Goal: Information Seeking & Learning: Learn about a topic

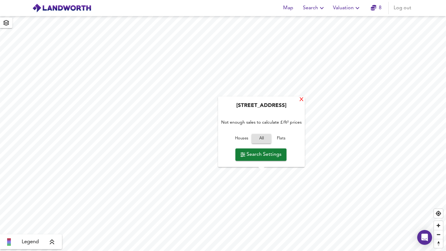
click at [303, 100] on div "X" at bounding box center [301, 100] width 5 height 6
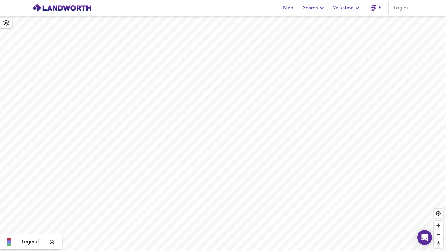
click at [309, 6] on span "Search" at bounding box center [314, 8] width 23 height 9
click at [306, 19] on li "New Search" at bounding box center [313, 22] width 61 height 11
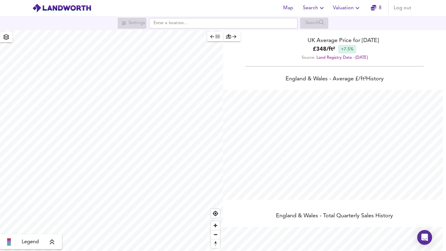
scroll to position [251, 446]
click at [186, 24] on input "text" at bounding box center [223, 23] width 149 height 11
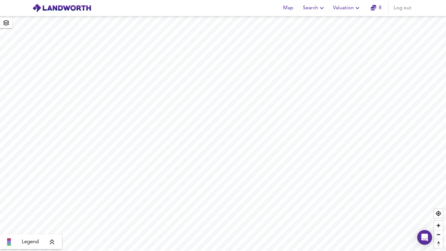
click at [291, 11] on span "Map" at bounding box center [287, 8] width 15 height 9
click at [316, 6] on span "Search" at bounding box center [314, 8] width 23 height 9
click at [316, 21] on li "New Search" at bounding box center [313, 22] width 61 height 11
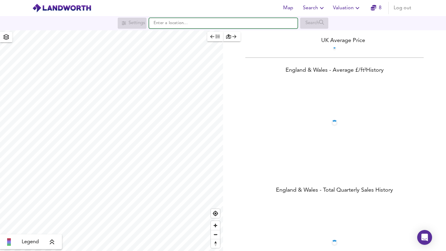
click at [224, 25] on input "text" at bounding box center [223, 23] width 149 height 11
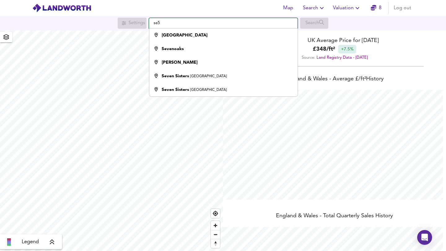
scroll to position [251, 446]
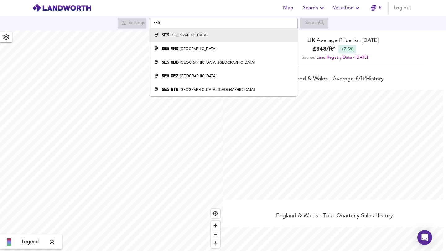
click at [164, 38] on div "SE5 London" at bounding box center [184, 35] width 45 height 6
type input "London SE5"
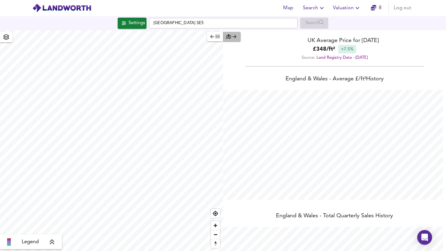
click at [228, 37] on icon "button" at bounding box center [228, 36] width 5 height 4
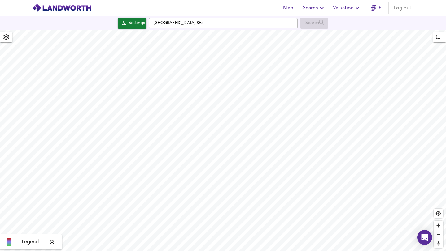
checkbox input "false"
checkbox input "true"
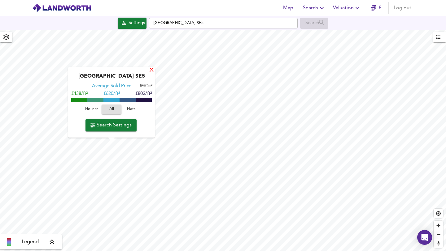
click at [152, 68] on div "X" at bounding box center [151, 71] width 5 height 6
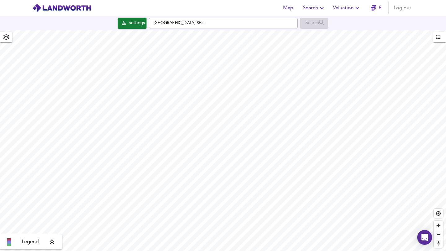
click at [44, 245] on div "Legend" at bounding box center [31, 242] width 58 height 7
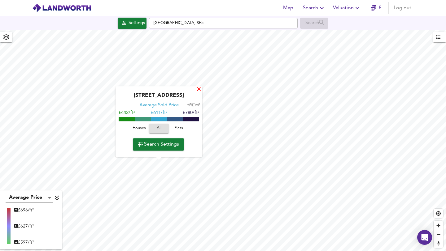
click at [197, 89] on div "X" at bounding box center [198, 90] width 5 height 6
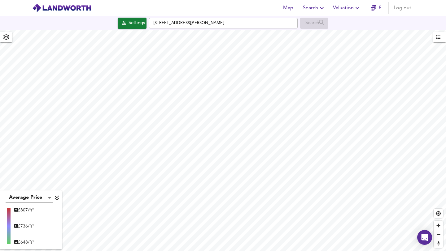
type input "607"
click at [7, 37] on icon "button" at bounding box center [6, 37] width 6 height 6
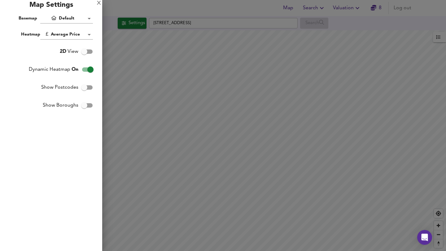
click at [101, 2] on div "Map Settings" at bounding box center [51, 7] width 102 height 14
click at [99, 2] on div "X" at bounding box center [99, 3] width 4 height 4
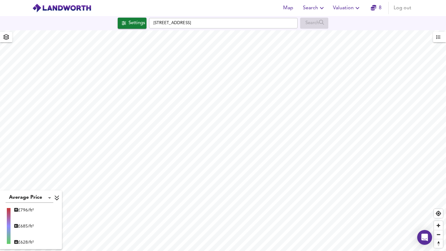
click at [314, 20] on div "Search" at bounding box center [314, 23] width 28 height 11
click at [128, 24] on div "Settings" at bounding box center [136, 23] width 16 height 8
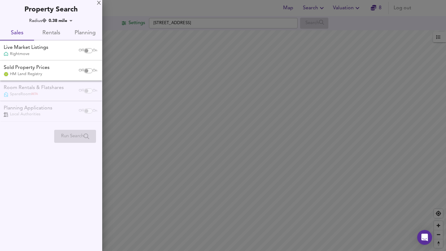
click at [87, 50] on input "checkbox" at bounding box center [86, 50] width 15 height 5
checkbox input "true"
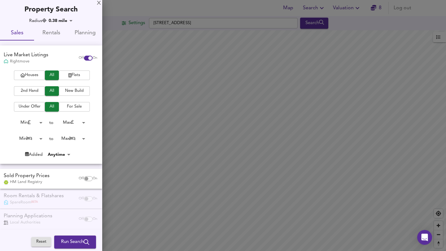
click at [82, 177] on input "checkbox" at bounding box center [86, 178] width 15 height 5
checkbox input "true"
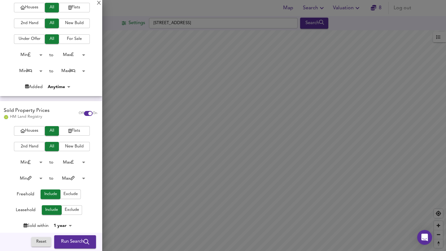
scroll to position [121, 0]
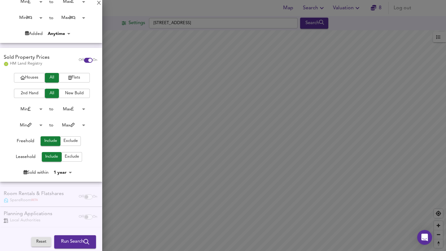
click at [83, 194] on div "Room Rentals & Flatshares SpareRoom BETA Off On" at bounding box center [51, 197] width 102 height 20
click at [84, 220] on div "Planning Applications Local Authorities Off On" at bounding box center [51, 217] width 102 height 20
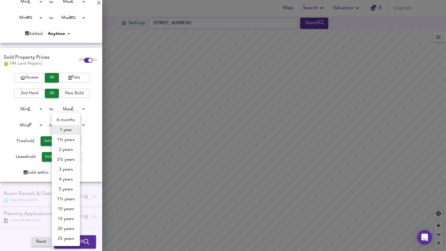
click at [69, 175] on body "Map Search Valuation 8 Log out Settings Hillingdon Street, SE17 3JD Search Aver…" at bounding box center [223, 125] width 446 height 251
click at [71, 180] on li "4 years" at bounding box center [66, 180] width 28 height 10
type input "48"
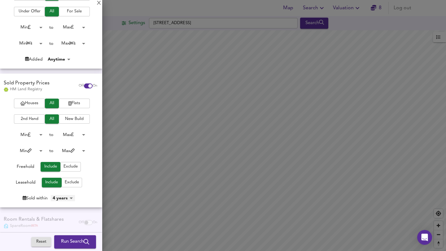
scroll to position [92, 0]
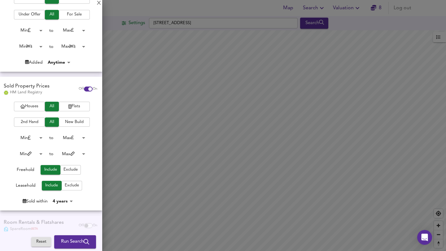
click at [22, 45] on body "Map Search Valuation 8 Log out Settings Hillingdon Street, SE17 3JD Search Aver…" at bounding box center [223, 125] width 446 height 251
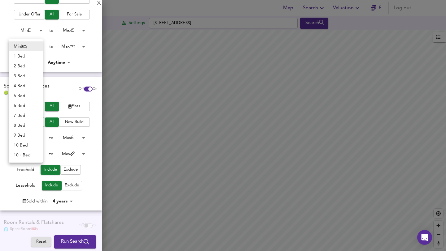
click at [19, 63] on li "2 Bed" at bounding box center [26, 66] width 34 height 10
type input "2"
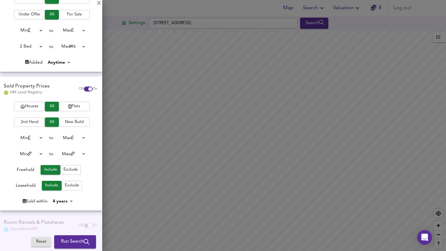
click at [66, 236] on button "Run Search" at bounding box center [75, 242] width 42 height 13
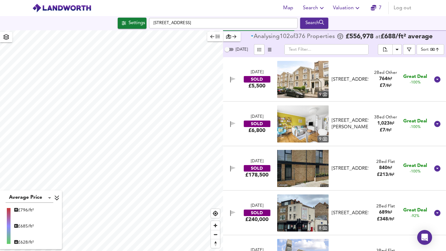
drag, startPoint x: 389, startPoint y: 78, endPoint x: 389, endPoint y: 87, distance: 8.4
click at [389, 87] on div "2 Bed Other 764 ft² £ 7 / ft²" at bounding box center [385, 79] width 23 height 19
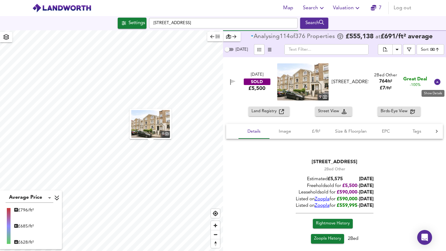
click at [434, 84] on icon at bounding box center [437, 82] width 6 height 6
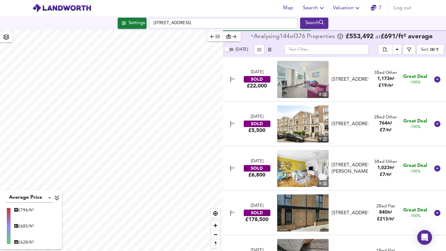
click at [424, 48] on body "Map Search Valuation 7 Log out Settings Hillingdon Street, SE17 3JD Search Aver…" at bounding box center [223, 125] width 446 height 251
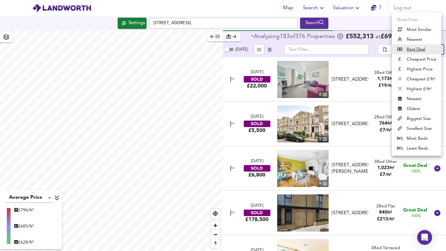
click at [353, 66] on div at bounding box center [223, 125] width 446 height 251
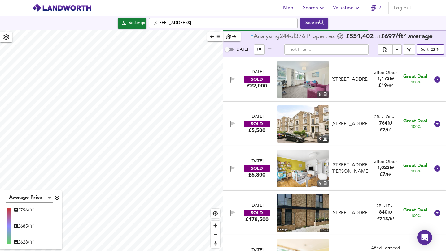
click at [420, 50] on body "Map Search Valuation 7 Log out Settings Hillingdon Street, SE17 3JD Search Aver…" at bounding box center [223, 125] width 446 height 251
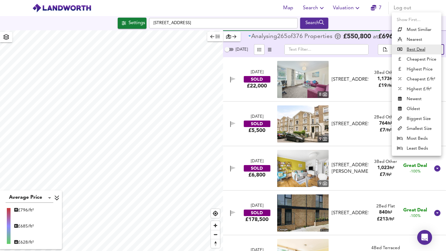
click at [422, 58] on li "Cheapest Price" at bounding box center [417, 59] width 50 height 10
type input "cheapest"
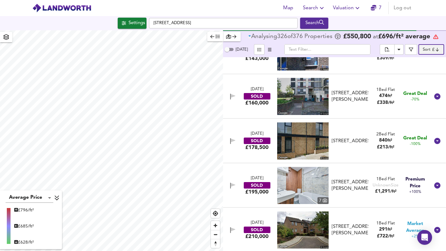
scroll to position [141, 0]
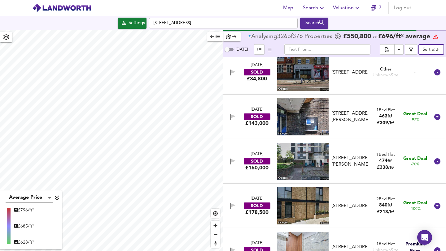
click at [367, 124] on div "[STREET_ADDRESS][PERSON_NAME]" at bounding box center [349, 116] width 41 height 13
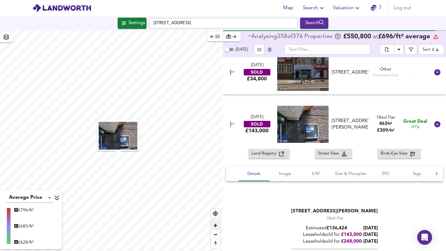
click at [217, 225] on span "Zoom in" at bounding box center [215, 225] width 9 height 9
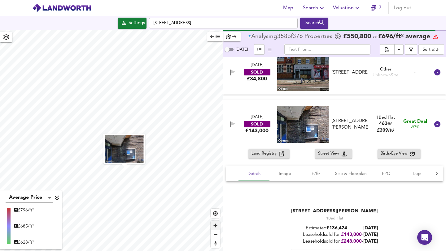
click at [217, 225] on span "Zoom in" at bounding box center [215, 225] width 9 height 9
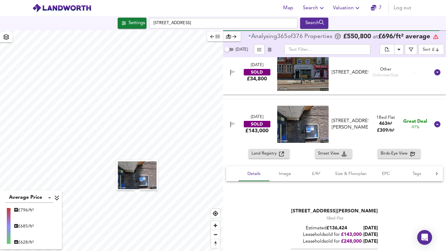
drag, startPoint x: 244, startPoint y: 116, endPoint x: 273, endPoint y: 114, distance: 28.9
click at [273, 114] on div "6 May 2025 SOLD £143,000 Flat 15, Aberfeldy House, John Ruskin Street, SE5 0XQ …" at bounding box center [327, 124] width 206 height 37
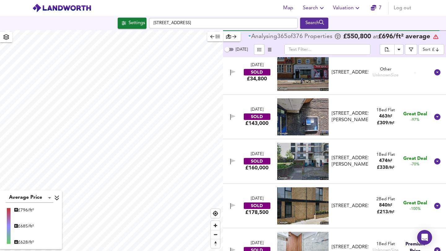
click at [250, 126] on div "£143,000" at bounding box center [256, 123] width 23 height 7
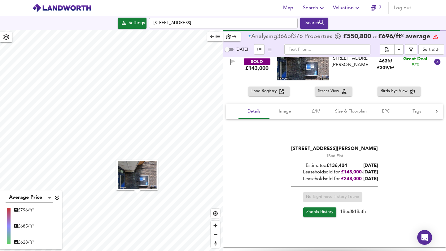
scroll to position [204, 0]
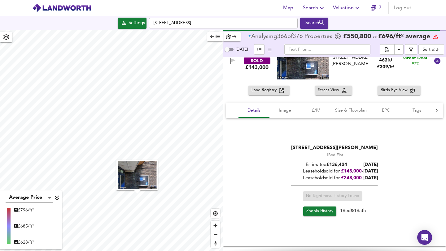
click at [267, 90] on span "Land Registry" at bounding box center [265, 90] width 28 height 7
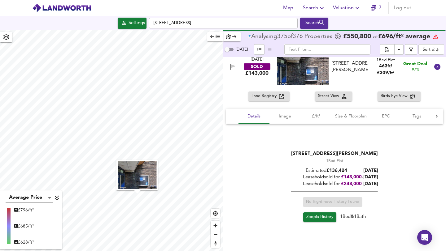
scroll to position [191, 0]
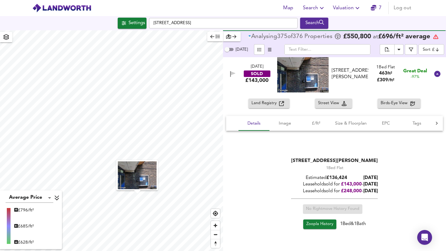
click at [320, 221] on span "Zoopla History" at bounding box center [319, 224] width 27 height 7
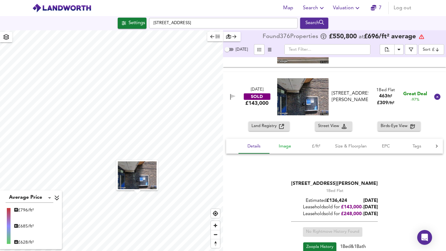
scroll to position [165, 0]
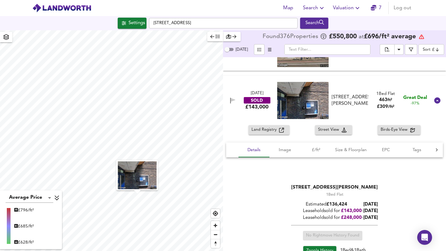
click at [243, 115] on div "6 May 2025 SOLD £143,000 Flat 15, Aberfeldy House, John Ruskin Street, SE5 0XQ …" at bounding box center [327, 100] width 206 height 37
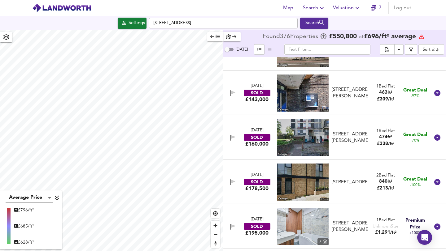
click at [263, 149] on div "2 Dec 2022 SOLD £160,000 Flat 19, Kevan House, Wyndham Road, SE5 0LP Flat 19, K…" at bounding box center [327, 137] width 206 height 37
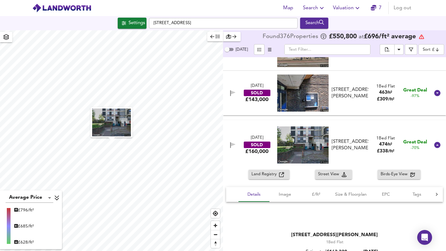
click at [249, 154] on div "£160,000" at bounding box center [256, 151] width 23 height 7
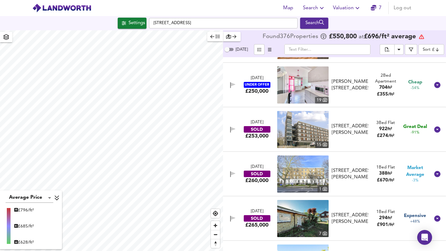
scroll to position [842, 0]
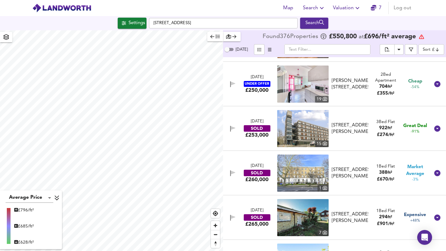
click at [264, 145] on div "31 Mar 2025 SOLD £253,000 15 Flat 19, Trevelyan House, John Ruskin Street, SE5 …" at bounding box center [327, 128] width 206 height 37
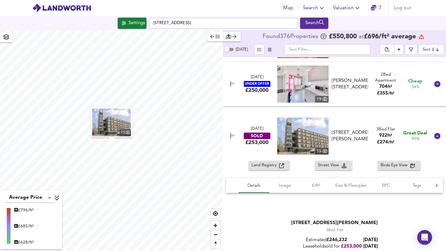
drag, startPoint x: 269, startPoint y: 130, endPoint x: 246, endPoint y: 130, distance: 22.6
click at [246, 130] on div "31 Mar 2025 SOLD £253,000" at bounding box center [256, 136] width 39 height 20
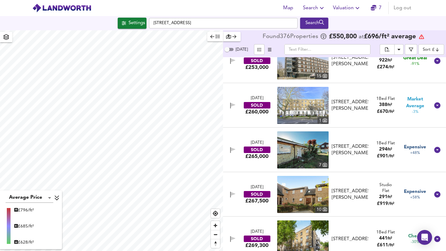
scroll to position [881, 0]
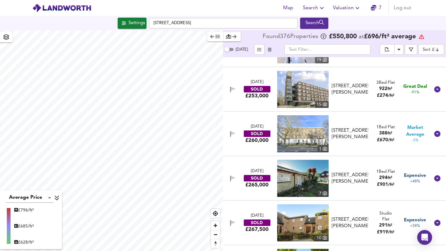
click at [271, 107] on div "31 Mar 2025 SOLD £253,000 15 Flat 19, Trevelyan House, John Ruskin Street, SE5 …" at bounding box center [327, 89] width 206 height 37
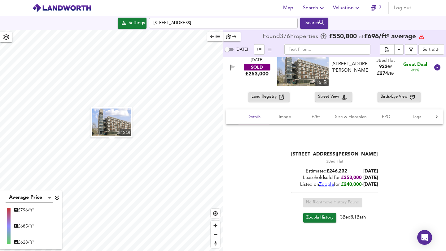
scroll to position [954, 0]
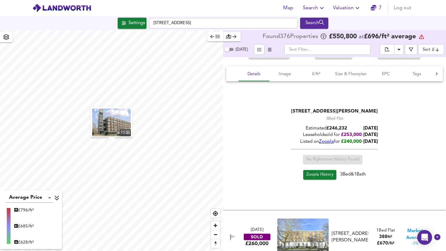
click at [327, 139] on div "Listed on Zoopla for £240,000 - 01/03/2025" at bounding box center [334, 142] width 87 height 6
click at [327, 141] on span "Zoopla" at bounding box center [326, 142] width 15 height 5
click at [291, 166] on div "No Rightmove History Found" at bounding box center [334, 162] width 87 height 15
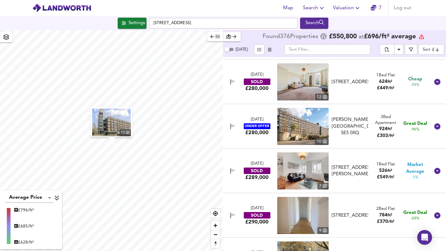
scroll to position [1645, 0]
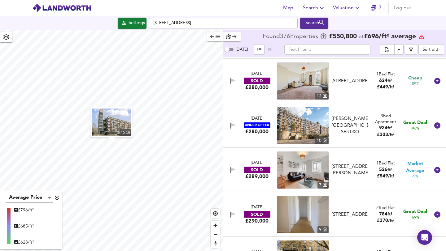
click at [250, 140] on div "24 Jun 2025 UNDER OFFER £280,000 10 John Ruskin Street, London, UK, SE5 0XQ Joh…" at bounding box center [327, 125] width 206 height 37
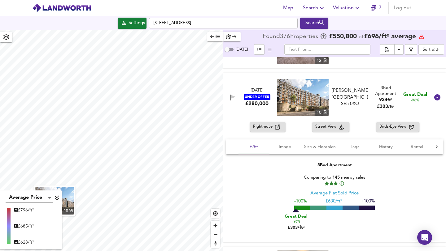
scroll to position [1681, 0]
click at [267, 126] on span "Rightmove" at bounding box center [264, 126] width 22 height 7
click at [236, 112] on div "24 Jun 2025 UNDER OFFER £280,000 10 John Ruskin Street, London, UK, SE5 0XQ Joh…" at bounding box center [327, 97] width 206 height 37
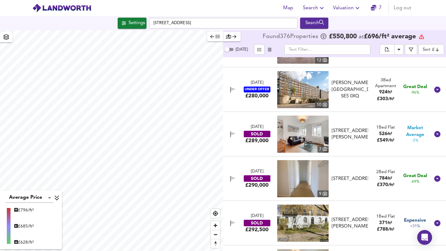
click at [236, 112] on div "14 Mar 2022 SOLD £289,000 7 Flat 12, Laing House, Comber Grove, SE5 0LF Flat 12…" at bounding box center [334, 134] width 223 height 45
click at [241, 106] on div "24 Jun 2025 UNDER OFFER £280,000 10 John Ruskin Street, London, UK, SE5 0XQ Joh…" at bounding box center [327, 89] width 206 height 37
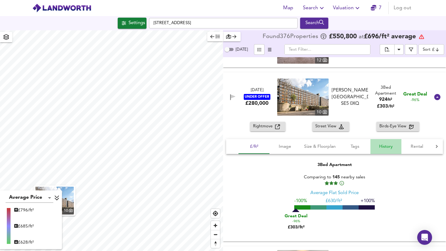
click at [374, 148] on button "History" at bounding box center [385, 146] width 31 height 15
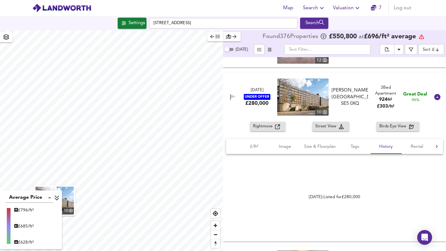
click at [240, 117] on div "24 Jun 2025 UNDER OFFER £280,000 10 John Ruskin Street, London, UK, SE5 0XQ Joh…" at bounding box center [334, 97] width 223 height 50
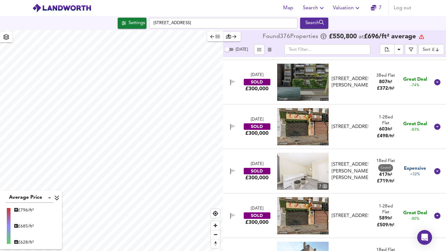
scroll to position [1986, 0]
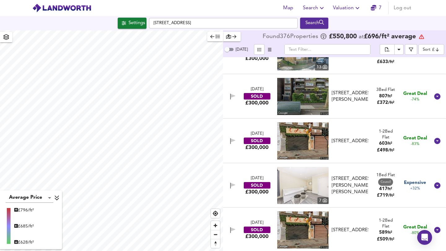
click at [239, 109] on div "29 May 2025 SOLD £300,000 Flat 11, Dighton Court, John Ruskin Street, SE5 0PR F…" at bounding box center [327, 96] width 206 height 37
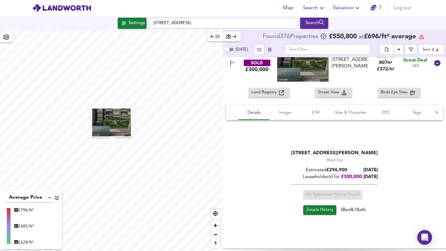
scroll to position [2028, 0]
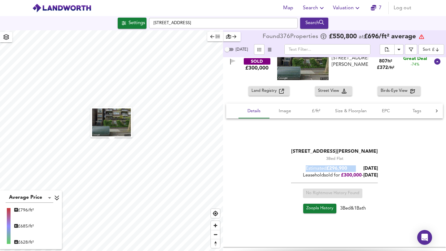
drag, startPoint x: 317, startPoint y: 170, endPoint x: 371, endPoint y: 170, distance: 53.9
click at [371, 170] on div "Estimated £ 296,900 Today" at bounding box center [334, 169] width 87 height 6
drag, startPoint x: 370, startPoint y: 175, endPoint x: 318, endPoint y: 174, distance: 52.3
click at [318, 174] on div "Leasehold sold for £ 300,000 - 29/05/2025" at bounding box center [334, 175] width 87 height 6
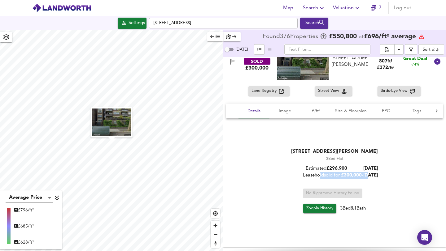
click at [318, 174] on div "Leasehold sold for £ 300,000 - 29/05/2025" at bounding box center [334, 175] width 87 height 6
click at [315, 211] on span "Zoopla History" at bounding box center [319, 208] width 27 height 7
click at [233, 76] on div "29 May 2025 SOLD £300,000 Flat 11, Dighton Court, John Ruskin Street, SE5 0PR F…" at bounding box center [327, 61] width 206 height 37
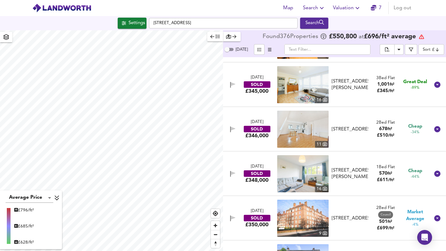
scroll to position [3111, 0]
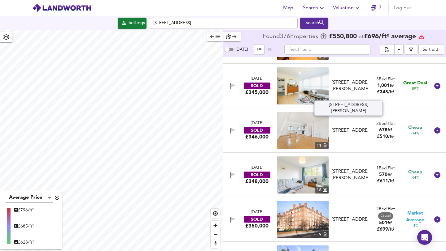
click at [347, 84] on div "Flat 19, Hanworth House, John Ruskin Street, SE5 0XF" at bounding box center [349, 86] width 37 height 13
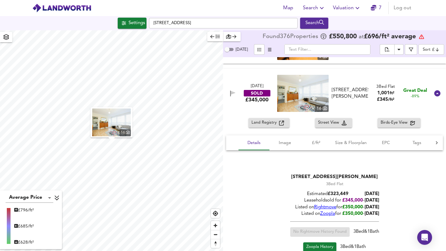
click at [326, 208] on span "Rightmove" at bounding box center [325, 207] width 22 height 5
click at [270, 125] on span "Land Registry" at bounding box center [265, 122] width 28 height 7
click at [311, 98] on img at bounding box center [302, 93] width 51 height 37
click at [235, 113] on div "27 Sept 2024 SOLD £345,000 16 Flat 19, Hanworth House, John Ruskin Street, SE5 …" at bounding box center [334, 94] width 223 height 50
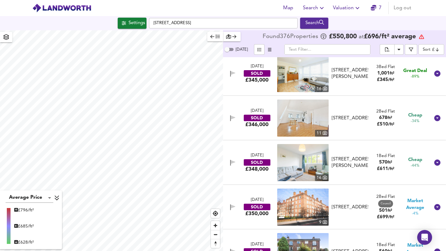
scroll to position [3090, 0]
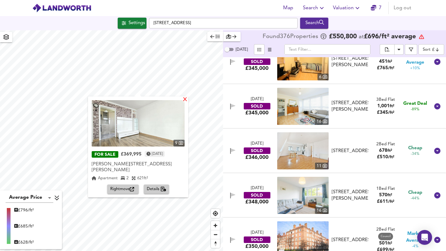
click at [186, 99] on div "X" at bounding box center [184, 100] width 5 height 6
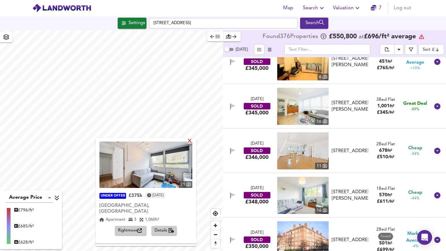
click at [188, 141] on div "X" at bounding box center [189, 142] width 5 height 6
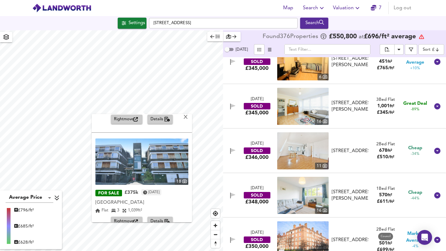
scroll to position [90, 0]
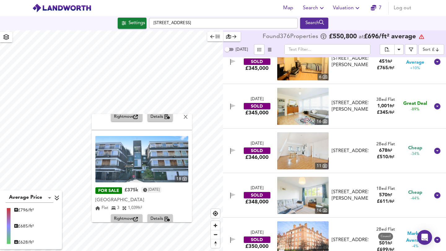
click at [169, 197] on div "[GEOGRAPHIC_DATA]" at bounding box center [141, 200] width 93 height 6
click at [167, 217] on icon "button" at bounding box center [167, 219] width 6 height 5
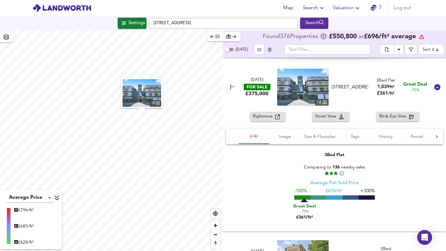
scroll to position [4231, 0]
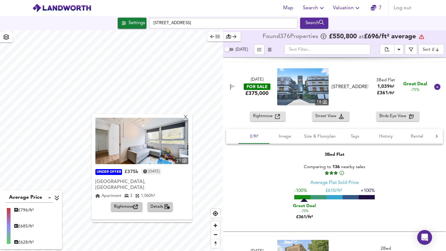
click at [131, 149] on img at bounding box center [141, 141] width 93 height 46
click at [158, 204] on span "Details" at bounding box center [159, 207] width 19 height 7
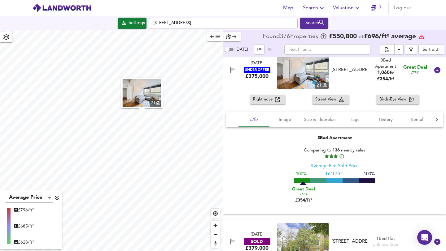
scroll to position [4517, 0]
click at [283, 123] on button "Image" at bounding box center [284, 119] width 31 height 15
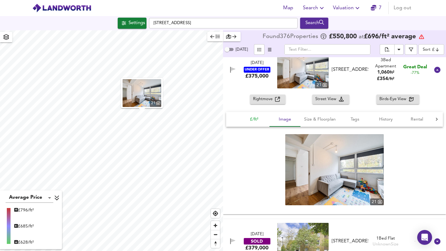
click at [255, 120] on span "£/ft²" at bounding box center [254, 120] width 24 height 8
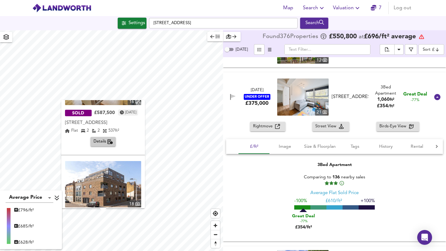
scroll to position [62, 0]
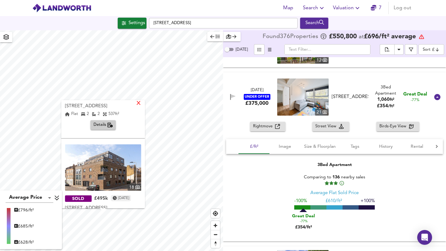
click at [141, 102] on div "X" at bounding box center [138, 104] width 5 height 6
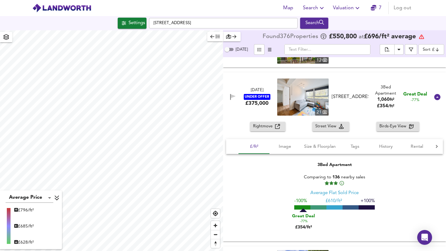
click at [238, 122] on div "Average Price landworth £ 796/ft² £ 685/ft² £ 628/ft² Found 376 Propert ies £ 5…" at bounding box center [223, 140] width 446 height 221
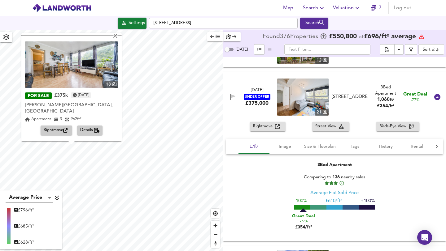
scroll to position [0, 0]
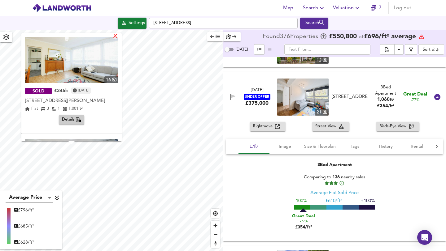
click at [114, 35] on div "X" at bounding box center [115, 37] width 5 height 6
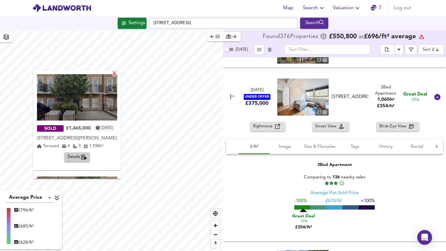
click at [117, 71] on div "X" at bounding box center [114, 74] width 5 height 6
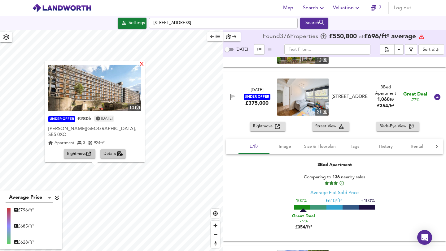
click at [139, 67] on div "X" at bounding box center [141, 65] width 5 height 6
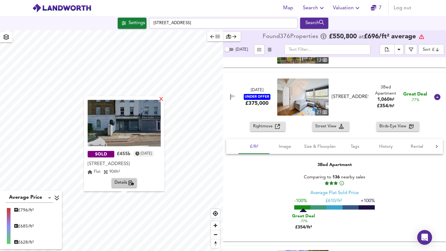
click at [163, 99] on div "X" at bounding box center [160, 100] width 5 height 6
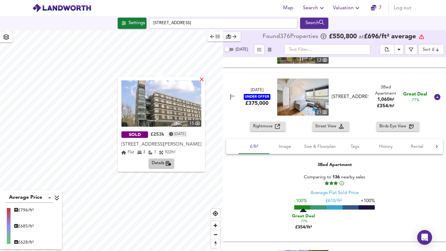
click at [204, 79] on div "X" at bounding box center [201, 80] width 5 height 6
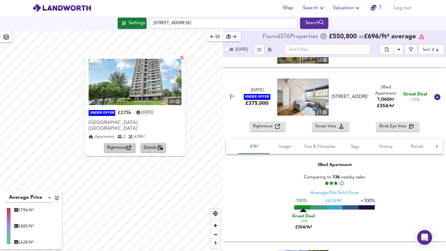
click at [179, 59] on div "X" at bounding box center [181, 59] width 5 height 6
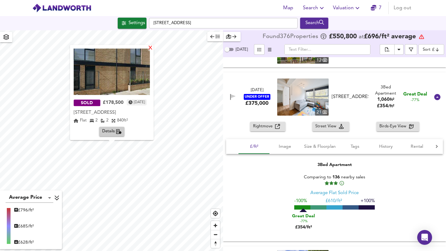
click at [153, 45] on div "X" at bounding box center [150, 48] width 5 height 6
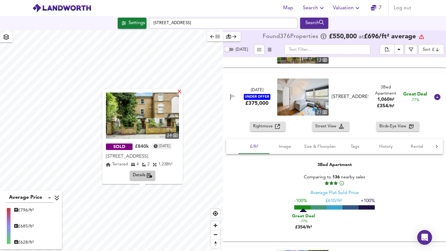
click at [181, 92] on div "X" at bounding box center [179, 92] width 5 height 6
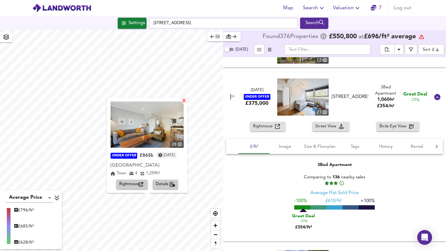
click at [186, 100] on div "X" at bounding box center [183, 101] width 5 height 6
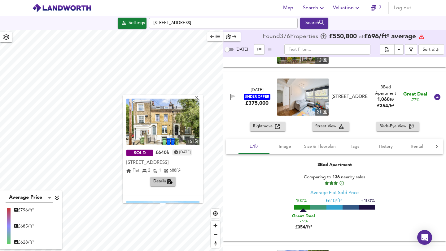
scroll to position [92, 0]
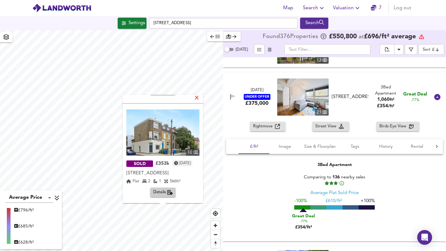
click at [199, 97] on div "X" at bounding box center [196, 99] width 5 height 6
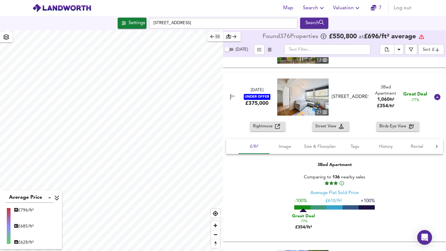
click at [80, 11] on img at bounding box center [61, 7] width 59 height 9
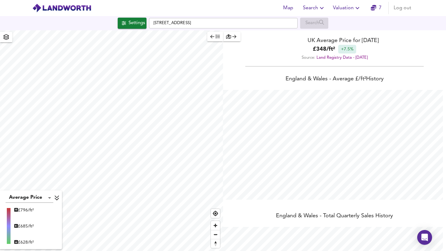
scroll to position [251, 446]
click at [228, 34] on div "button" at bounding box center [231, 36] width 11 height 7
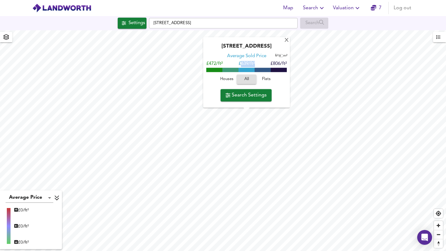
drag, startPoint x: 259, startPoint y: 65, endPoint x: 240, endPoint y: 65, distance: 19.8
click at [240, 65] on div "£472/ft² £ 639/ft² £806/ft²" at bounding box center [246, 64] width 80 height 6
click at [290, 64] on div "X Glenfinlas Way, SE5 0PW Average Sold Price ft² m² £472/ft² £ 639/ft² £806/ft²…" at bounding box center [223, 140] width 446 height 221
click at [280, 57] on input "checkbox" at bounding box center [279, 55] width 9 height 3
click at [270, 63] on span "£8,681/m²" at bounding box center [276, 64] width 21 height 5
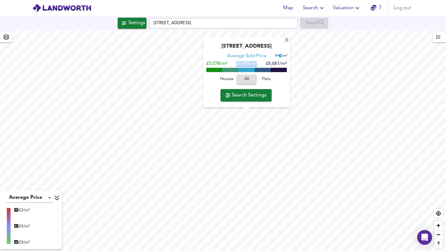
drag, startPoint x: 265, startPoint y: 64, endPoint x: 228, endPoint y: 64, distance: 36.8
click at [228, 64] on div "£5,078/m² £ 6,879/m² £8,681/m²" at bounding box center [246, 64] width 80 height 6
click at [199, 64] on div "X Glenfinlas Way, SE5 0PW Average Sold Price ft² m² £5,078/m² £ 6,879/m² £8,681…" at bounding box center [223, 140] width 446 height 221
click at [282, 56] on input "checkbox" at bounding box center [281, 55] width 9 height 3
checkbox input "false"
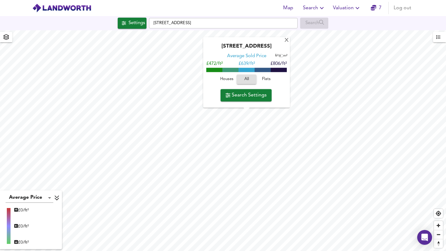
click at [220, 65] on span "£472/ft²" at bounding box center [214, 64] width 16 height 5
click at [287, 43] on div "X" at bounding box center [286, 41] width 5 height 6
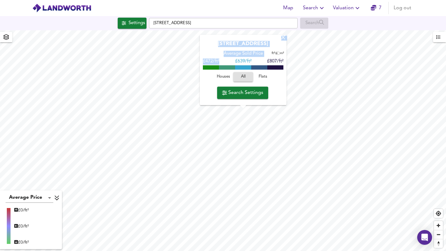
click at [197, 60] on div "X Glenfinlas Way, SE5 0PW Average Sold Price ft² m² £472/ft² £ 639/ft² £807/ft²…" at bounding box center [223, 140] width 446 height 221
click at [219, 67] on span at bounding box center [227, 68] width 16 height 4
click at [283, 38] on div "X" at bounding box center [282, 38] width 5 height 6
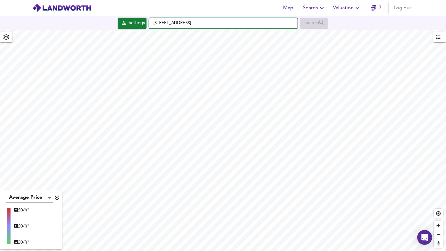
click at [255, 23] on input "Hillingdon Street, SE17 3JD" at bounding box center [223, 23] width 149 height 11
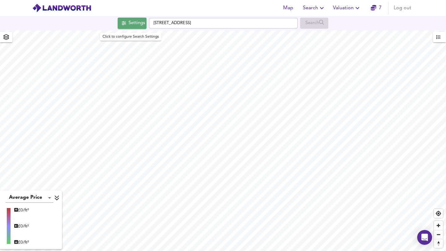
click at [132, 28] on button "Settings" at bounding box center [132, 23] width 29 height 11
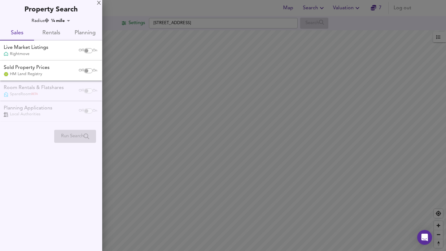
click at [88, 69] on input "checkbox" at bounding box center [86, 70] width 15 height 5
checkbox input "true"
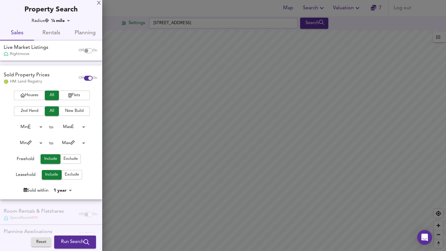
click at [86, 50] on input "checkbox" at bounding box center [86, 50] width 15 height 5
checkbox input "true"
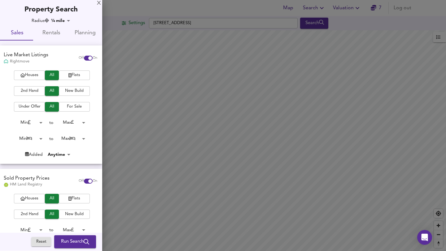
click at [74, 246] on span "Run Search" at bounding box center [75, 242] width 28 height 8
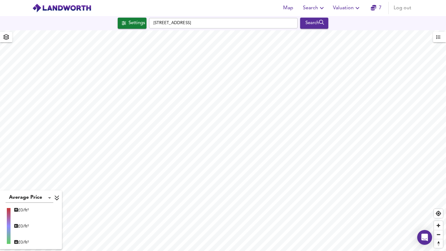
click at [313, 23] on div "Search" at bounding box center [313, 23] width 25 height 8
click at [442, 35] on div "button" at bounding box center [441, 37] width 1 height 8
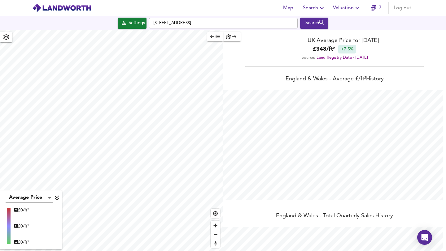
click at [304, 19] on div "Search" at bounding box center [313, 23] width 25 height 8
click at [5, 39] on icon "button" at bounding box center [6, 37] width 6 height 6
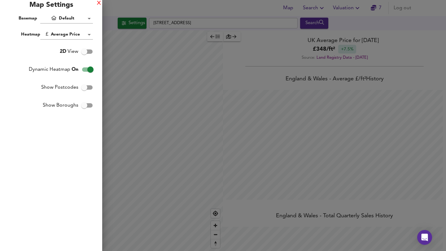
click at [100, 3] on div "X" at bounding box center [99, 3] width 4 height 4
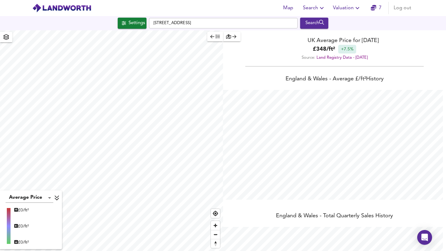
click at [128, 15] on div "Map Search Valuation 7 Log out" at bounding box center [223, 7] width 396 height 15
click at [128, 20] on div "Settings" at bounding box center [136, 23] width 16 height 8
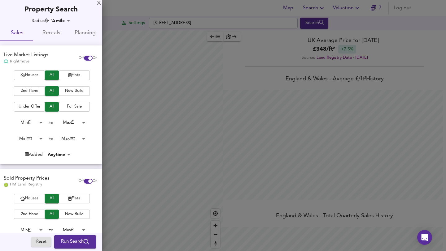
scroll to position [121, 0]
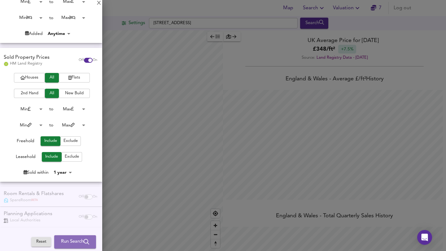
click at [74, 242] on span "Run Search" at bounding box center [75, 242] width 28 height 8
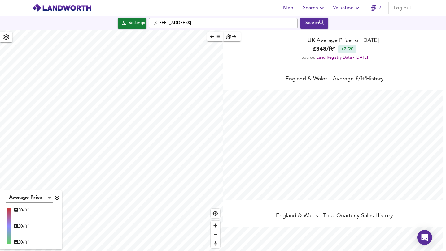
click at [220, 36] on button "button" at bounding box center [215, 37] width 16 height 10
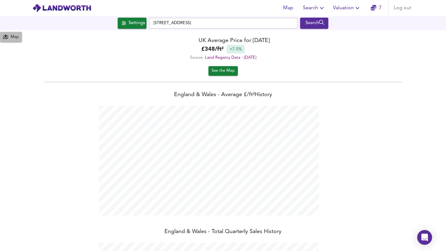
click at [17, 38] on div "Map" at bounding box center [15, 37] width 8 height 7
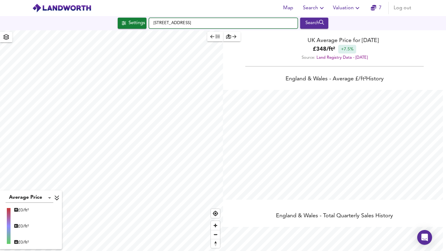
drag, startPoint x: 247, startPoint y: 20, endPoint x: 88, endPoint y: 27, distance: 158.9
click at [88, 27] on div "Settings Hillingdon Street, SE17 3JD Search" at bounding box center [223, 23] width 446 height 11
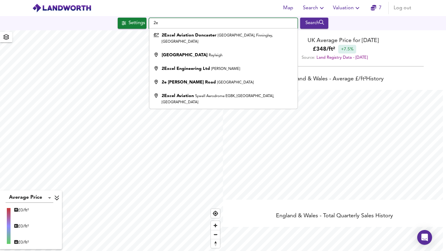
type input "2"
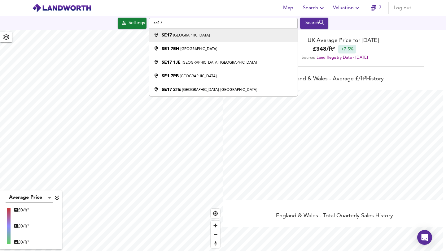
click at [220, 28] on li "SE17 [GEOGRAPHIC_DATA]" at bounding box center [223, 35] width 148 height 14
type input "London SE17"
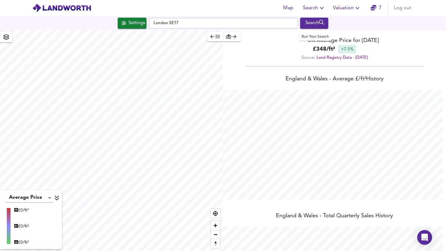
click at [309, 24] on div "Search" at bounding box center [313, 23] width 25 height 8
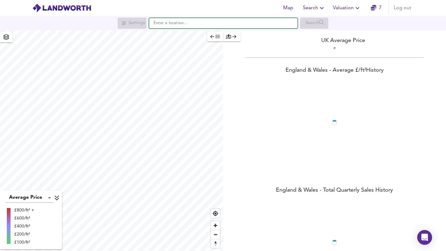
click at [170, 22] on input "text" at bounding box center [223, 23] width 149 height 11
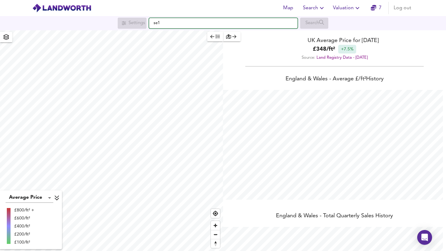
scroll to position [251, 446]
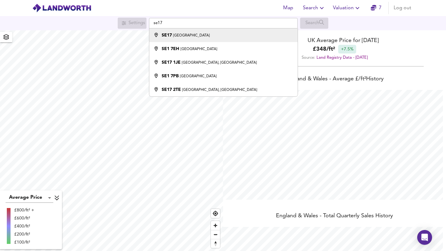
click at [177, 32] on li "SE17 [GEOGRAPHIC_DATA]" at bounding box center [223, 35] width 148 height 14
type input "London SE17"
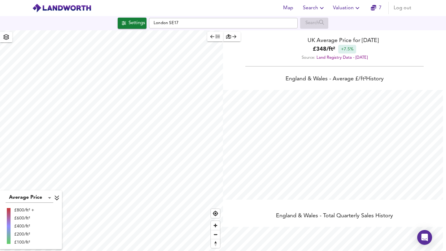
click at [5, 39] on icon "button" at bounding box center [6, 37] width 6 height 6
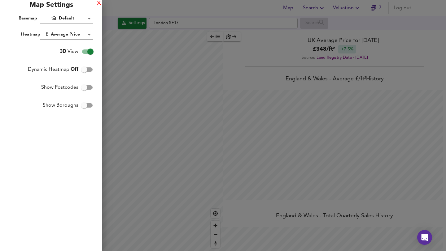
checkbox input "false"
checkbox input "true"
click at [99, 2] on div "X" at bounding box center [99, 3] width 4 height 4
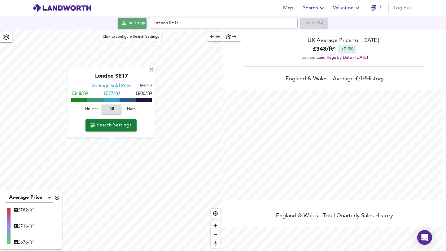
click at [128, 22] on div "Settings" at bounding box center [136, 23] width 16 height 8
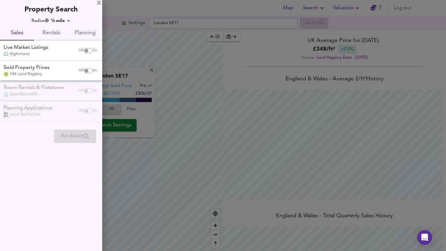
click at [85, 68] on input "checkbox" at bounding box center [86, 70] width 15 height 5
checkbox input "true"
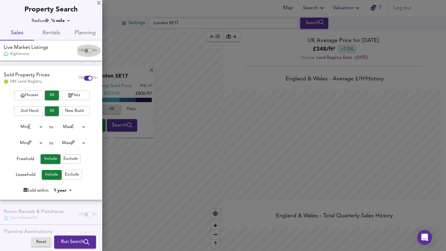
click at [93, 50] on span "On" at bounding box center [95, 50] width 5 height 5
checkbox input "true"
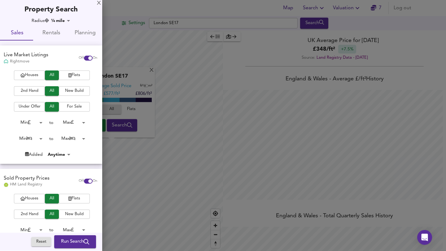
click at [84, 242] on icon "submit" at bounding box center [87, 243] width 6 height 6
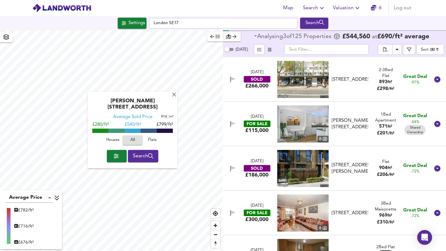
click at [175, 95] on div "[PERSON_NAME][GEOGRAPHIC_DATA] Average Sold Price ft² m² £280/ft² £ 540/ft² £79…" at bounding box center [133, 130] width 90 height 77
click at [172, 96] on div "X" at bounding box center [173, 96] width 5 height 6
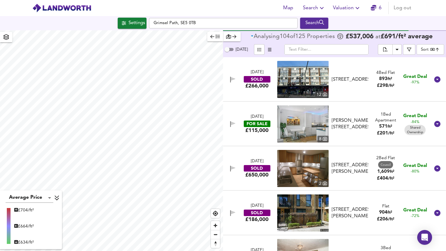
click at [315, 19] on button "Search" at bounding box center [314, 23] width 28 height 11
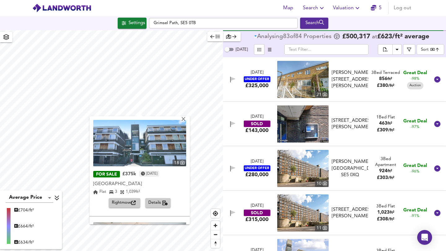
click at [153, 202] on span "Details" at bounding box center [157, 203] width 19 height 7
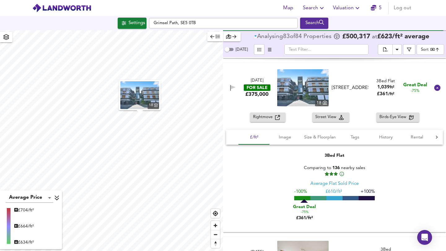
scroll to position [312, 0]
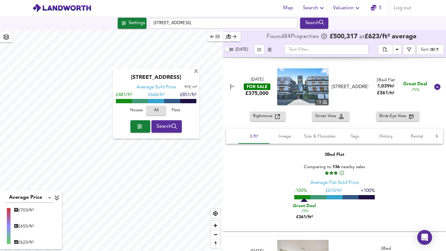
click at [193, 72] on div "[GEOGRAPHIC_DATA] Average Sold Price ft² m² £481/ft² £ 666/ft² £851/ft² Houses …" at bounding box center [156, 103] width 87 height 71
click at [196, 71] on div "X" at bounding box center [195, 72] width 5 height 6
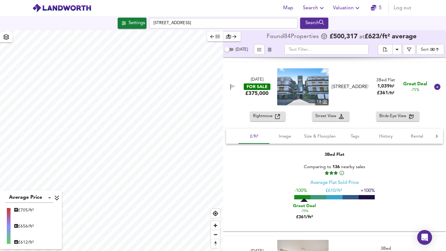
click at [310, 22] on div "Search" at bounding box center [313, 23] width 25 height 8
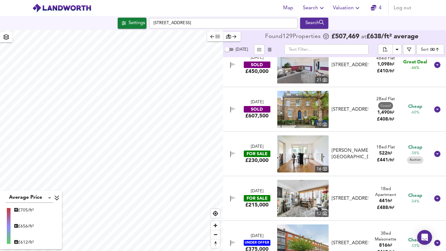
scroll to position [372, 0]
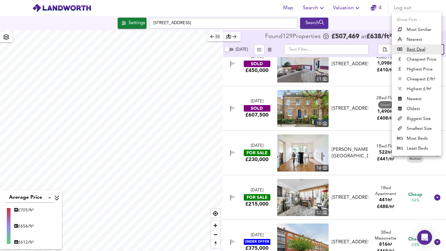
click at [424, 48] on body "Map Search Valuation 4 Log out Settings [GEOGRAPHIC_DATA] Search Average Price …" at bounding box center [223, 125] width 446 height 251
click at [427, 51] on li "Best Deal" at bounding box center [417, 50] width 50 height 10
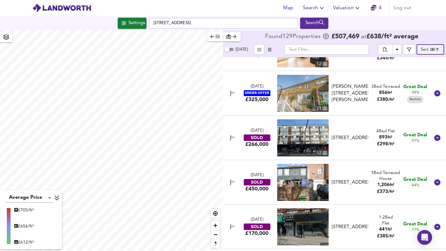
scroll to position [48, 0]
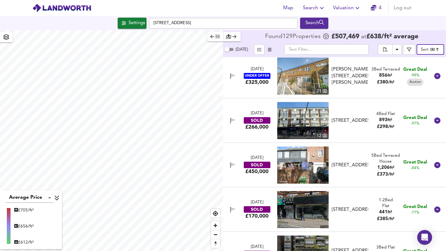
click at [426, 51] on body "Map Search Valuation 4 Log out Settings [GEOGRAPHIC_DATA] Search Average Price …" at bounding box center [223, 125] width 446 height 251
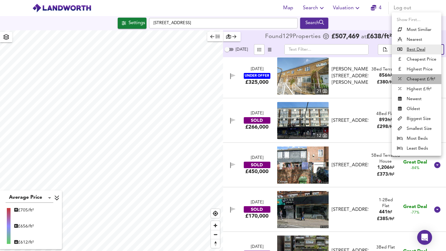
click at [427, 78] on li "Cheapest £/ft²" at bounding box center [417, 79] width 50 height 10
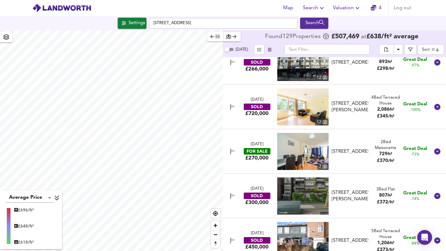
scroll to position [0, 0]
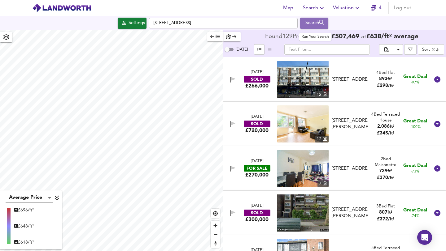
click at [315, 23] on div "Search" at bounding box center [313, 23] width 25 height 8
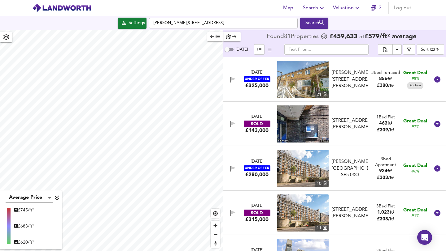
click at [311, 21] on div "Search" at bounding box center [313, 23] width 25 height 8
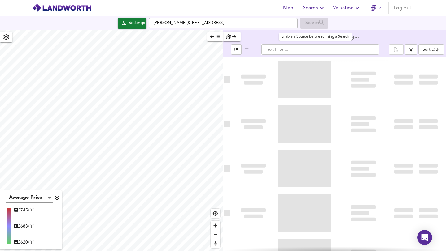
type input "bestdeal"
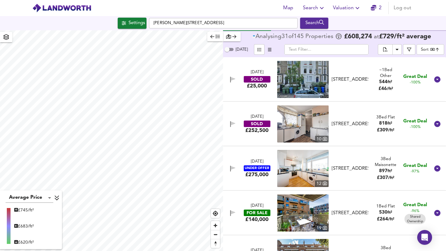
scroll to position [53, 0]
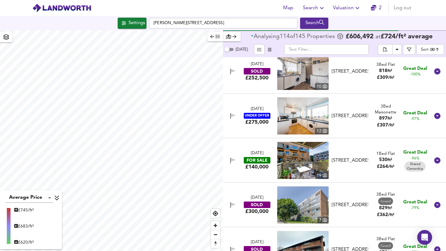
click at [259, 130] on div "[DATE] UNDER OFFER £275,000 [STREET_ADDRESS] 3 Bed Maisonette 897 ft² £ 307 / f…" at bounding box center [327, 115] width 206 height 37
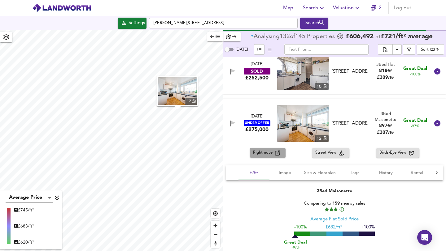
click at [266, 153] on span "Rightmove" at bounding box center [264, 152] width 22 height 7
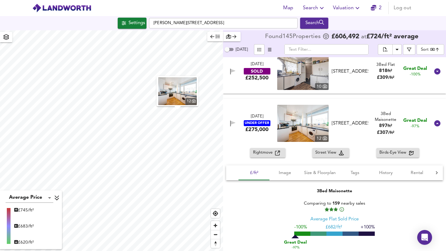
click at [233, 108] on div "[DATE] UNDER OFFER £275,000 [STREET_ADDRESS] 3 Bed Maisonette 897 ft² £ 307 / f…" at bounding box center [327, 123] width 206 height 37
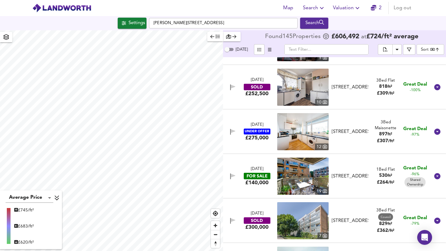
scroll to position [28, 0]
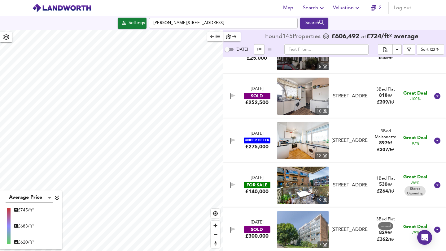
click at [259, 113] on div "[DATE] SOLD £252,500 10 [STREET_ADDRESS] 3 Bed Flat 818 ft² £ 309 / ft² Great D…" at bounding box center [327, 96] width 206 height 37
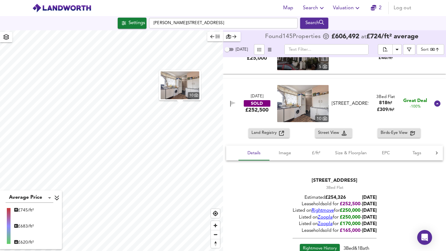
click at [318, 209] on span "Rightmove" at bounding box center [322, 211] width 22 height 5
click at [400, 95] on div "[DATE] SOLD £252,500 10 [STREET_ADDRESS] 3 Bed Flat 818 ft² £ 309 / ft² Great D…" at bounding box center [327, 103] width 206 height 37
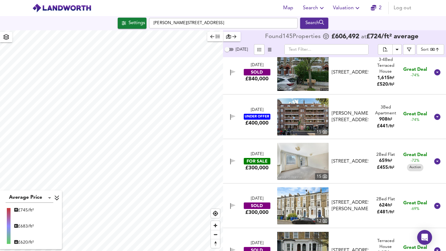
scroll to position [275, 0]
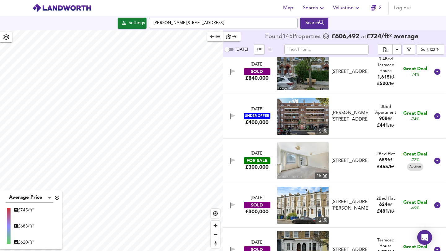
click at [357, 130] on div "[DATE] UNDER OFFER £400,000 [STREET_ADDRESS][PERSON_NAME][PERSON_NAME] 3 Bed Ap…" at bounding box center [327, 116] width 206 height 37
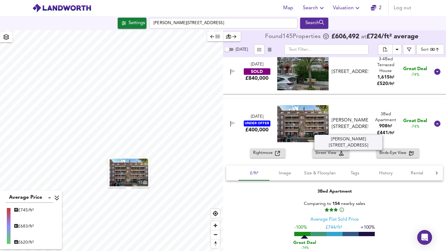
click at [357, 130] on div "[PERSON_NAME][STREET_ADDRESS]" at bounding box center [349, 123] width 37 height 13
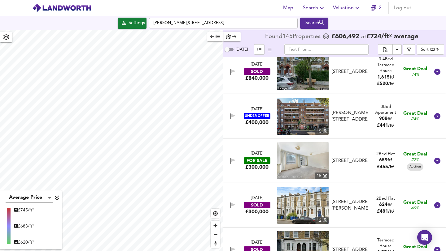
click at [357, 130] on div "[DATE] UNDER OFFER £400,000 [STREET_ADDRESS][PERSON_NAME][PERSON_NAME] 3 Bed Ap…" at bounding box center [327, 116] width 206 height 37
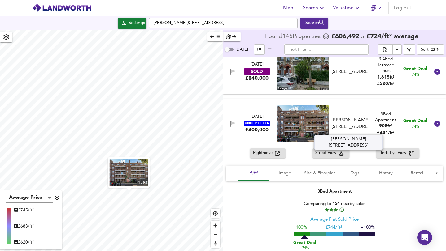
click at [357, 130] on div "[PERSON_NAME][STREET_ADDRESS]" at bounding box center [349, 123] width 37 height 13
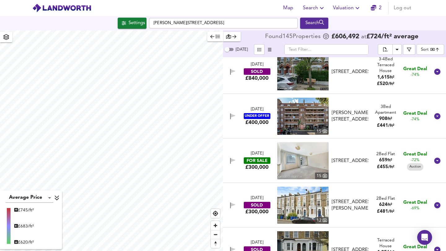
click at [357, 130] on div "[DATE] UNDER OFFER £400,000 [STREET_ADDRESS][PERSON_NAME][PERSON_NAME] 3 Bed Ap…" at bounding box center [327, 116] width 206 height 37
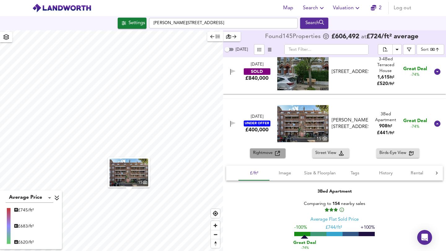
click at [263, 152] on span "Rightmove" at bounding box center [264, 153] width 22 height 7
click at [357, 137] on div "[DATE] UNDER OFFER £400,000 [STREET_ADDRESS][PERSON_NAME][PERSON_NAME] 3 Bed Ap…" at bounding box center [327, 123] width 206 height 37
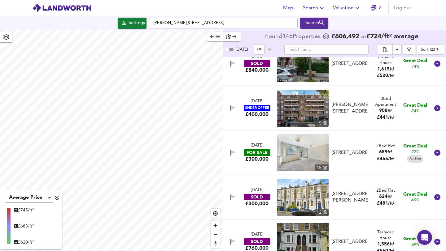
scroll to position [283, 0]
click at [362, 115] on div "[PERSON_NAME][STREET_ADDRESS]" at bounding box center [349, 108] width 37 height 13
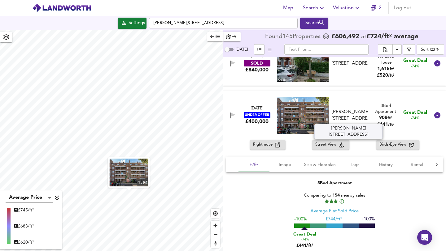
click at [362, 116] on div "[PERSON_NAME][STREET_ADDRESS]" at bounding box center [349, 115] width 37 height 13
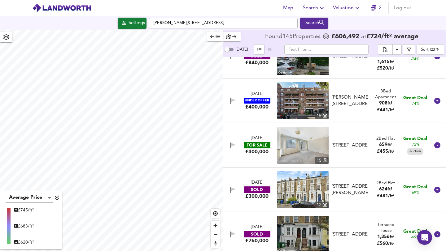
scroll to position [292, 0]
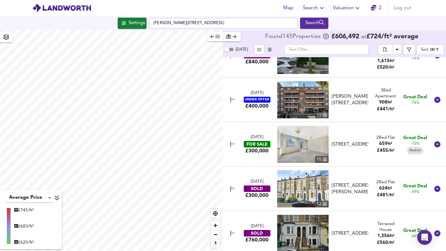
click at [363, 147] on div "[STREET_ADDRESS]" at bounding box center [349, 144] width 37 height 6
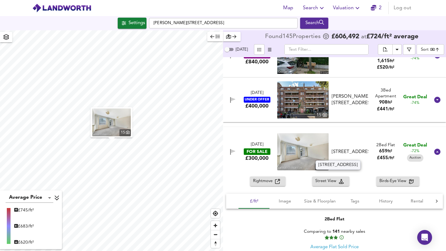
click at [363, 149] on div "[STREET_ADDRESS]" at bounding box center [349, 152] width 37 height 6
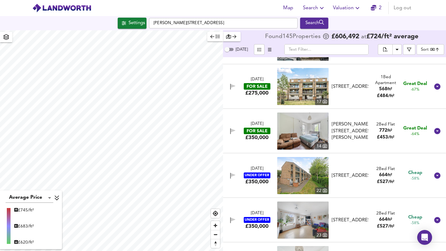
scroll to position [483, 0]
click at [364, 89] on div "[STREET_ADDRESS]" at bounding box center [349, 86] width 37 height 6
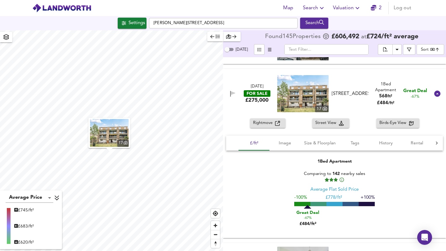
click at [299, 99] on img at bounding box center [302, 93] width 51 height 37
click at [358, 84] on div "[DATE] FOR SALE £275,000 [STREET_ADDRESS] 1 Bed Apartment 568 ft² £ 484 / ft² G…" at bounding box center [327, 93] width 206 height 37
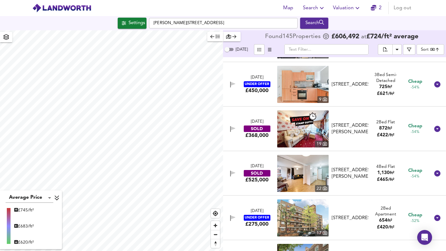
scroll to position [753, 0]
click at [374, 115] on div "[DATE] SOLD £368,000 19 [STREET_ADDRESS][PERSON_NAME] [STREET_ADDRESS][PERSON_N…" at bounding box center [327, 128] width 206 height 37
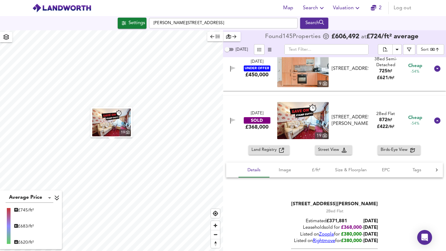
scroll to position [768, 0]
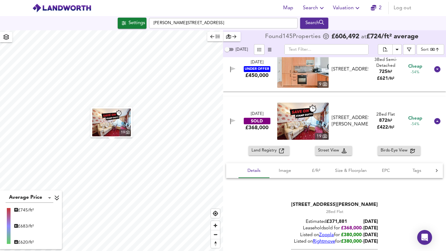
click at [292, 128] on img at bounding box center [302, 121] width 51 height 37
drag, startPoint x: 334, startPoint y: 228, endPoint x: 360, endPoint y: 228, distance: 26.3
click at [360, 228] on div "Leasehold sold for £ 368,000 - [DATE]" at bounding box center [334, 228] width 87 height 6
click at [285, 185] on div "[STREET_ADDRESS][PERSON_NAME] 2 Bed Flat Estimated £ 371,881 [DATE] Leasehold s…" at bounding box center [334, 241] width 217 height 127
click at [359, 111] on div "[DATE] SOLD £368,000 19 [STREET_ADDRESS][PERSON_NAME] [STREET_ADDRESS][PERSON_N…" at bounding box center [327, 121] width 206 height 37
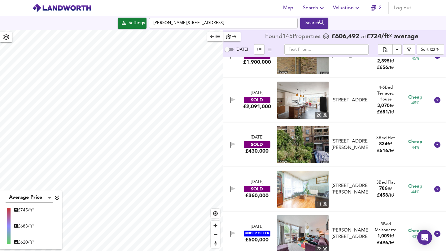
scroll to position [1227, 0]
click at [365, 111] on div "[DATE] SOLD £2,091,000 20 [STREET_ADDRESS] [STREET_ADDRESS] 4-5 Bed Rightmove t…" at bounding box center [327, 100] width 206 height 37
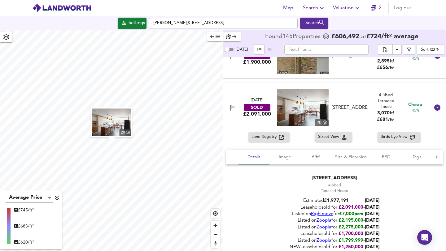
drag, startPoint x: 376, startPoint y: 118, endPoint x: 390, endPoint y: 115, distance: 13.7
click at [390, 115] on div "4-5 Bed Rightmove thinks this is a 5 bed but Zoopla states 4 bed, so we're show…" at bounding box center [384, 107] width 29 height 31
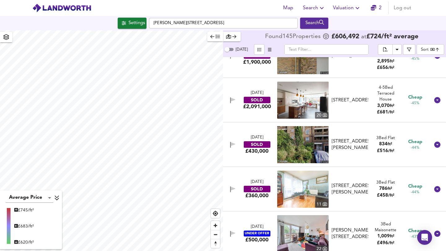
click at [361, 107] on div "[DATE] SOLD £2,091,000 20 [STREET_ADDRESS] [STREET_ADDRESS] 4-5 Bed Rightmove t…" at bounding box center [327, 100] width 206 height 37
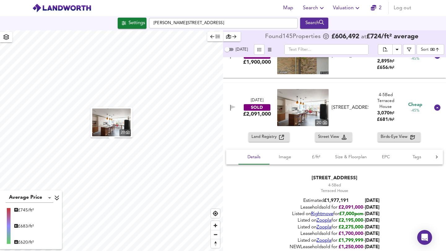
click at [300, 107] on img at bounding box center [302, 107] width 51 height 37
click at [387, 90] on div "[DATE] SOLD £2,091,000 20 [STREET_ADDRESS] [STREET_ADDRESS] 4-5 Bed Rightmove t…" at bounding box center [327, 107] width 206 height 37
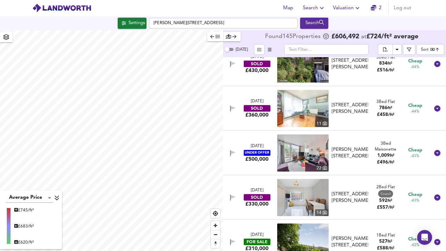
scroll to position [1311, 0]
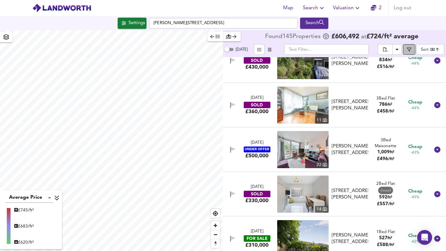
click at [409, 52] on button "button" at bounding box center [409, 49] width 12 height 11
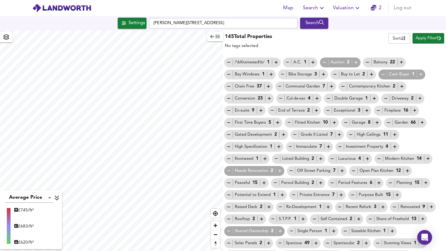
click at [268, 44] on div "No tags selected" at bounding box center [248, 46] width 47 height 6
click at [209, 41] on button "button" at bounding box center [215, 37] width 16 height 10
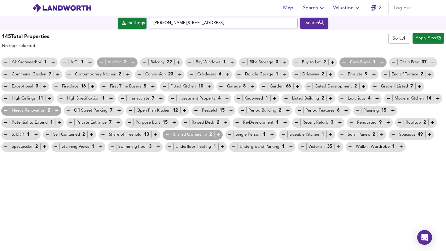
click at [28, 39] on h3 "145 Total Properties" at bounding box center [25, 36] width 47 height 7
click at [413, 40] on button "Apply Filter" at bounding box center [428, 38] width 32 height 11
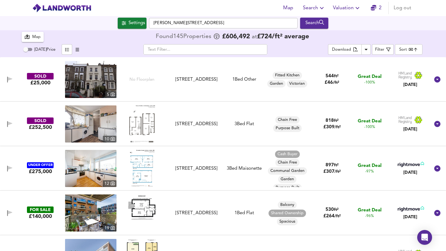
click at [33, 37] on div "Map" at bounding box center [36, 37] width 8 height 7
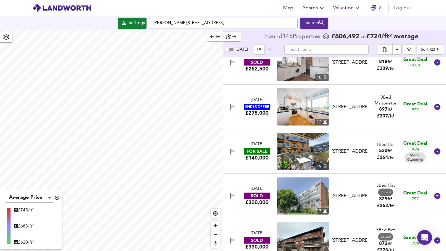
scroll to position [76, 0]
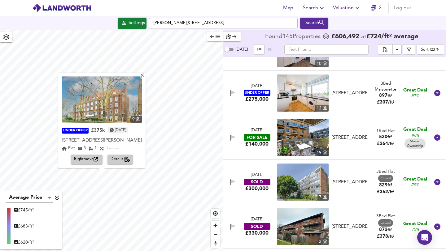
click at [129, 106] on img at bounding box center [102, 99] width 80 height 46
click at [145, 73] on div "X" at bounding box center [142, 76] width 5 height 6
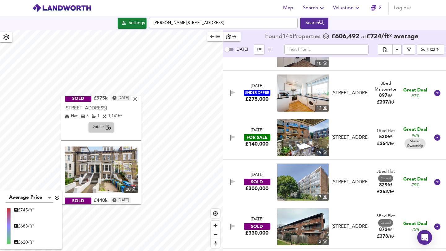
scroll to position [58, 0]
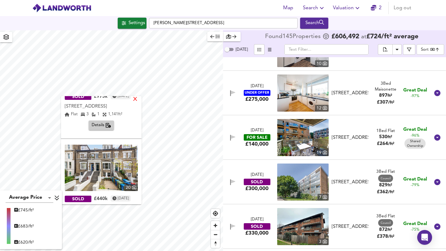
click at [138, 101] on div "X" at bounding box center [134, 100] width 5 height 6
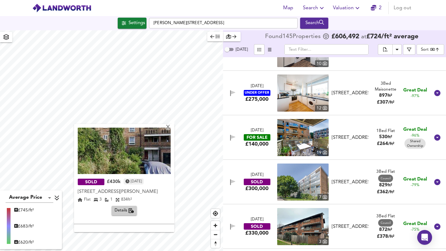
click at [159, 145] on img at bounding box center [124, 151] width 93 height 46
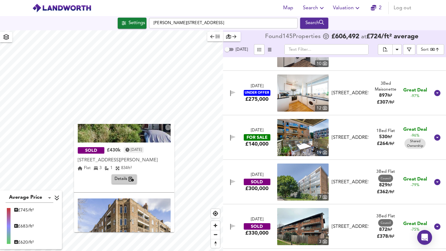
click at [122, 182] on span "Details" at bounding box center [124, 179] width 19 height 7
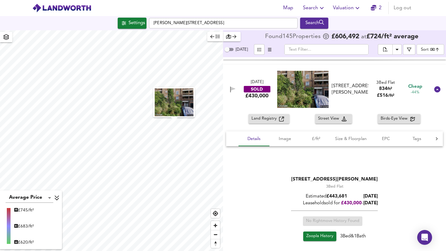
scroll to position [1292, 0]
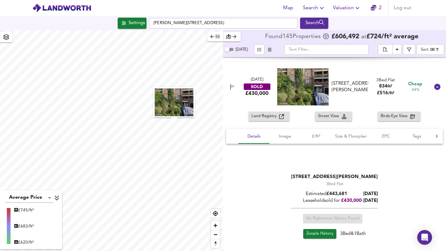
click at [312, 96] on img at bounding box center [302, 86] width 51 height 37
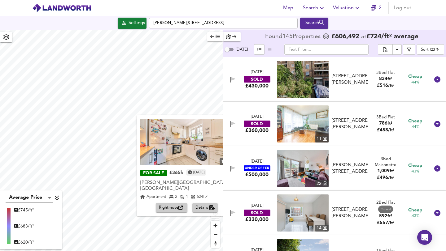
click at [206, 140] on div "X 14 FOR SALE £365k [DATE] [PERSON_NAME][GEOGRAPHIC_DATA][PERSON_NAME] 2 1 624 …" at bounding box center [111, 140] width 223 height 221
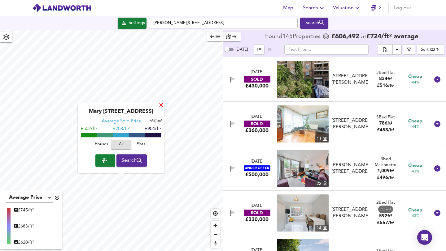
click at [162, 105] on div "X" at bounding box center [160, 106] width 5 height 6
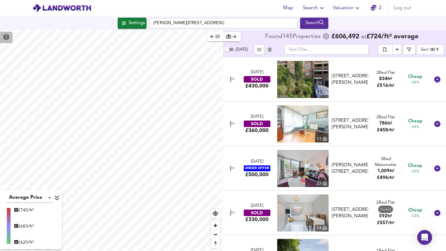
click at [8, 37] on icon "button" at bounding box center [6, 37] width 6 height 6
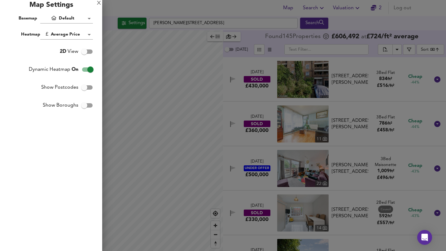
click at [96, 1] on div "Map Settings" at bounding box center [51, 7] width 102 height 14
click at [100, 3] on div "X" at bounding box center [99, 3] width 4 height 4
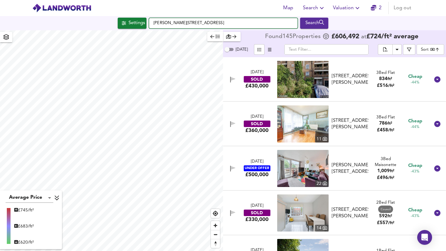
click at [168, 21] on input "[PERSON_NAME][STREET_ADDRESS]" at bounding box center [223, 23] width 149 height 11
type input "[STREET_ADDRESS]"
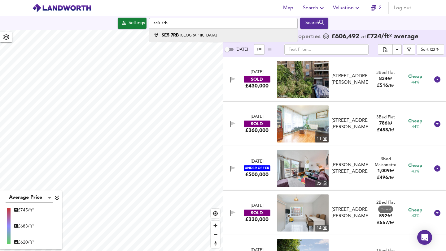
click at [213, 37] on div "SE5 [STREET_ADDRESS]" at bounding box center [189, 35] width 55 height 6
type input "[STREET_ADDRESS]"
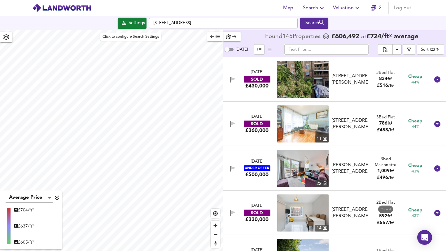
click at [142, 22] on div "Settings" at bounding box center [136, 23] width 16 height 8
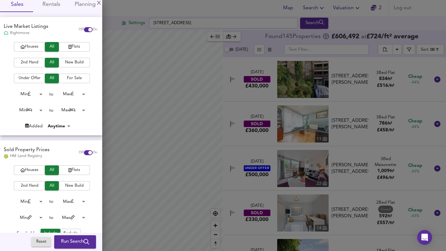
scroll to position [0, 0]
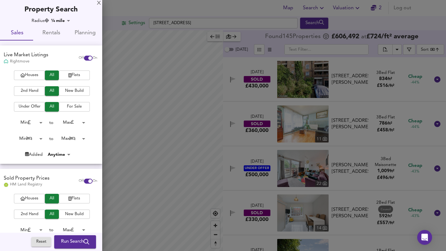
click at [73, 245] on span "Run Search" at bounding box center [75, 242] width 28 height 8
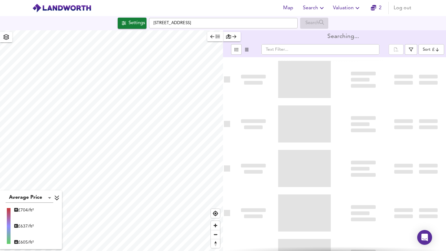
type input "bestdeal"
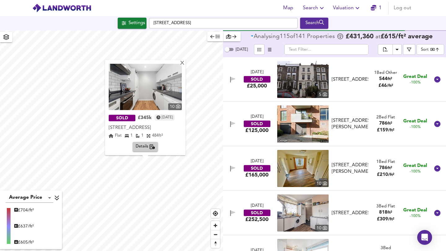
click at [136, 97] on img at bounding box center [145, 87] width 73 height 46
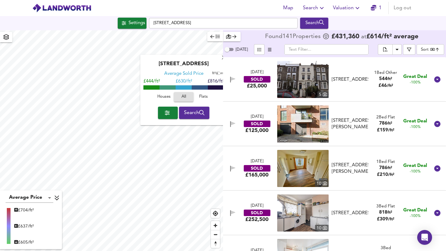
click at [141, 94] on div "[GEOGRAPHIC_DATA] Average Sold Price ft² m² £444/ft² £ 630/ft² £816/ft² Houses …" at bounding box center [111, 140] width 223 height 221
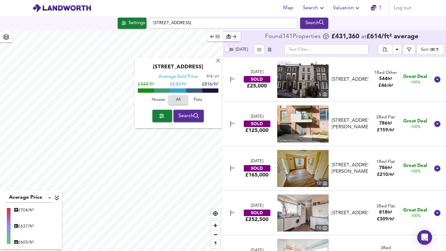
click at [216, 59] on div "[GEOGRAPHIC_DATA] Average Sold Price ft² m² £444/ft² £ 630/ft² £816/ft² Houses …" at bounding box center [178, 93] width 87 height 71
click at [220, 63] on div "X" at bounding box center [217, 61] width 5 height 6
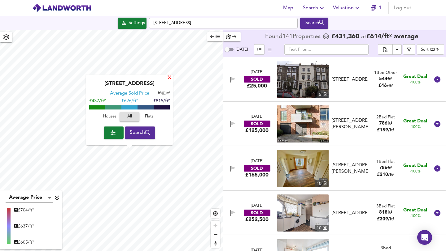
click at [169, 76] on div "X" at bounding box center [169, 78] width 5 height 6
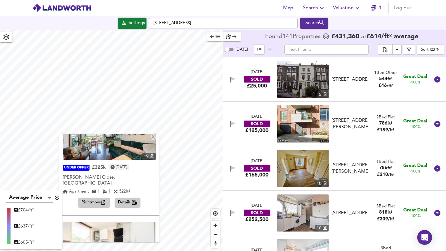
scroll to position [92, 0]
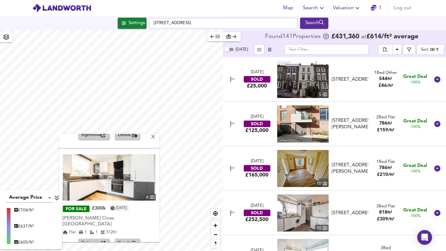
click at [125, 240] on span "Details" at bounding box center [127, 243] width 19 height 7
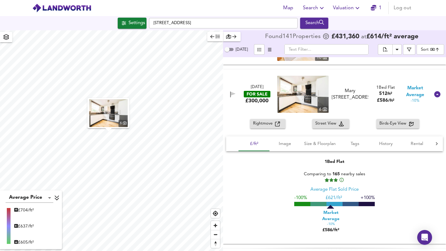
scroll to position [2585, 0]
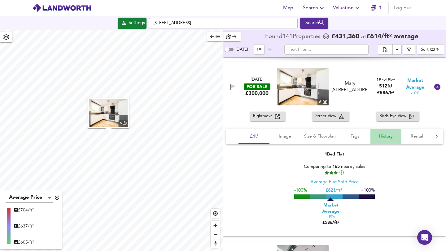
click at [384, 136] on span "History" at bounding box center [386, 137] width 24 height 8
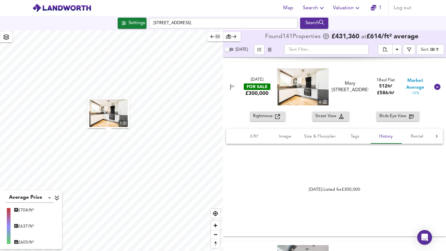
click at [258, 94] on div "£300,000" at bounding box center [256, 93] width 23 height 7
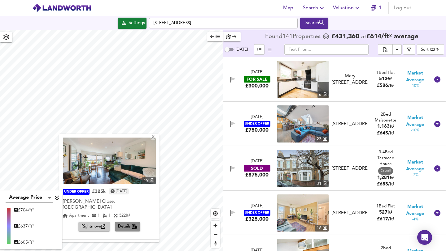
click at [120, 223] on span "Details" at bounding box center [127, 226] width 19 height 7
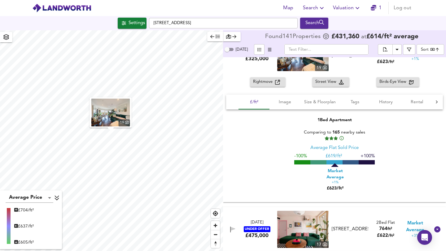
scroll to position [3022, 0]
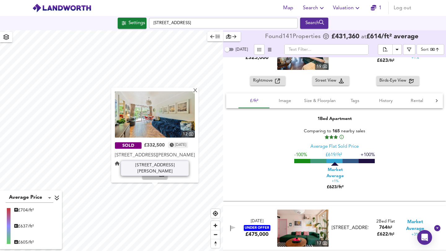
click at [147, 156] on div "[STREET_ADDRESS][PERSON_NAME]" at bounding box center [155, 156] width 80 height 6
click at [146, 130] on img at bounding box center [155, 114] width 80 height 46
click at [145, 173] on span "Details" at bounding box center [154, 174] width 19 height 7
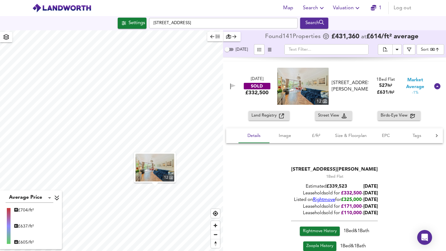
scroll to position [2897, 0]
drag, startPoint x: 335, startPoint y: 186, endPoint x: 355, endPoint y: 186, distance: 19.8
click at [355, 186] on div "Estimated £ 339,523 [DATE]" at bounding box center [334, 187] width 87 height 6
drag, startPoint x: 335, startPoint y: 194, endPoint x: 357, endPoint y: 194, distance: 22.3
click at [357, 194] on div "Leasehold sold for £ 332,500 - [DATE]" at bounding box center [334, 194] width 87 height 6
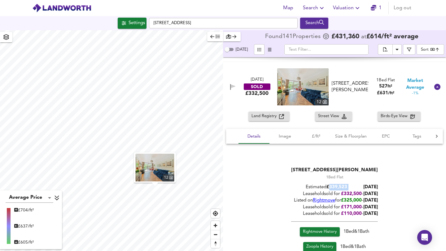
click at [357, 194] on div "Leasehold sold for £ 332,500 - [DATE]" at bounding box center [334, 194] width 87 height 6
drag, startPoint x: 357, startPoint y: 194, endPoint x: 335, endPoint y: 196, distance: 22.1
click at [335, 196] on div "Leasehold sold for £ 332,500 - [DATE]" at bounding box center [334, 194] width 87 height 6
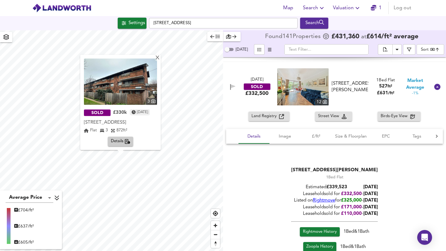
click at [113, 140] on span "Details" at bounding box center [120, 141] width 19 height 7
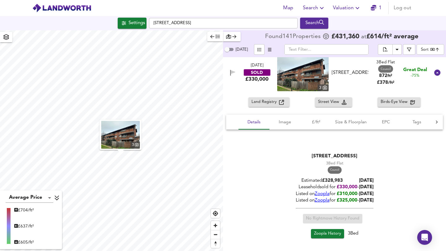
scroll to position [312, 0]
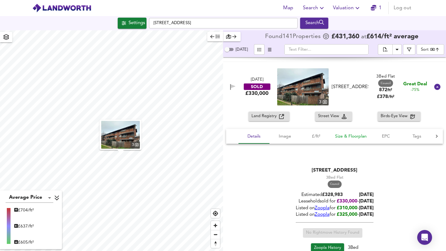
click at [355, 133] on span "Size & Floorplan" at bounding box center [351, 137] width 32 height 8
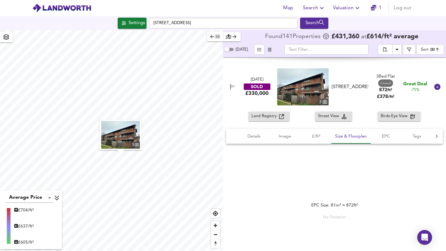
click at [309, 94] on img at bounding box center [302, 86] width 51 height 37
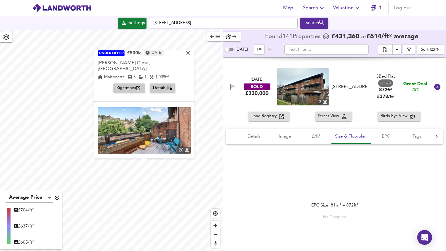
scroll to position [56, 0]
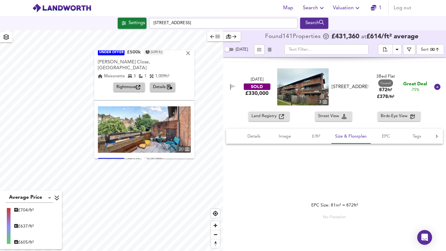
click at [124, 128] on img at bounding box center [144, 130] width 93 height 46
click at [154, 84] on span "Details" at bounding box center [162, 87] width 19 height 7
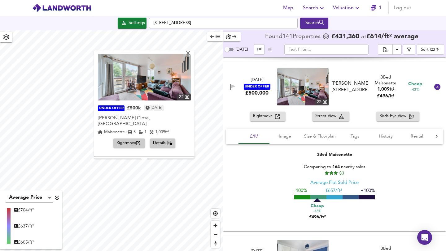
scroll to position [92, 0]
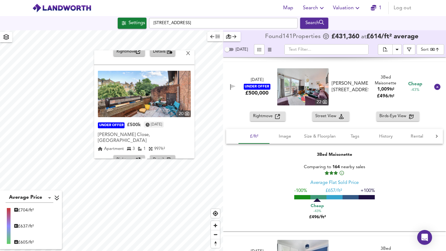
click at [154, 157] on span "Details" at bounding box center [162, 160] width 19 height 7
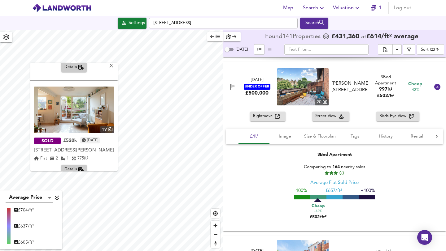
scroll to position [86, 0]
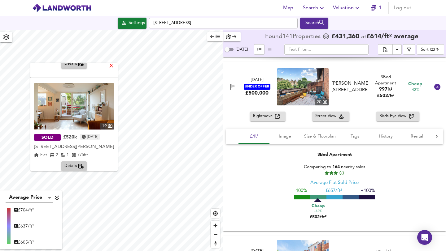
click at [113, 67] on div "X" at bounding box center [111, 66] width 5 height 6
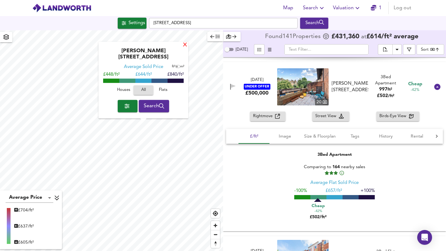
click at [183, 48] on div "X" at bounding box center [184, 45] width 5 height 6
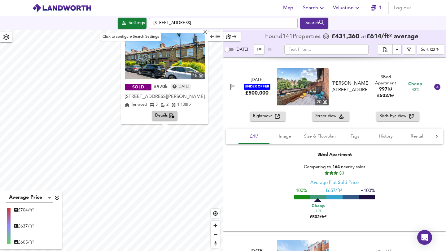
click at [128, 23] on div "Settings" at bounding box center [136, 23] width 16 height 8
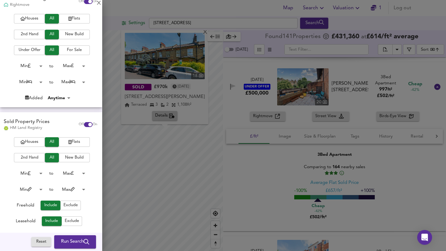
scroll to position [121, 0]
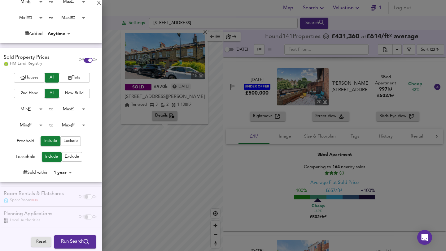
click at [65, 173] on body "Map Search Valuation 1 Log out Settings [GEOGRAPHIC_DATA] Search X 18 SOLD £970…" at bounding box center [223, 125] width 446 height 251
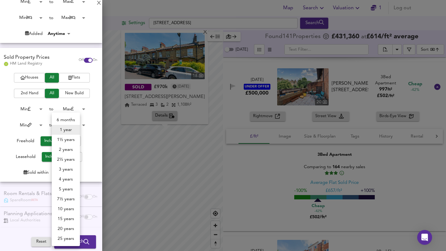
click at [63, 207] on li "10 years" at bounding box center [66, 209] width 28 height 10
type input "120"
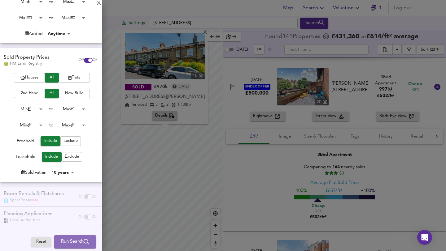
click at [66, 239] on span "Run Search" at bounding box center [75, 242] width 28 height 8
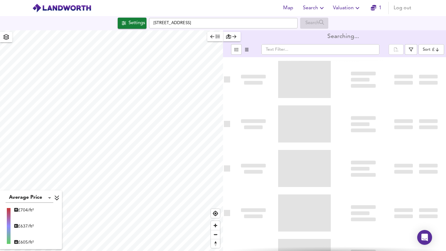
type input "bestdeal"
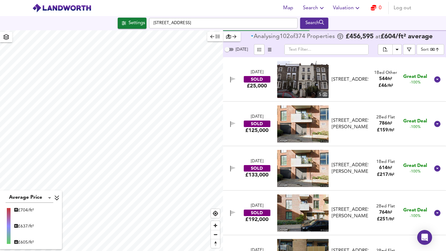
click at [227, 51] on input "[DATE]" at bounding box center [227, 49] width 22 height 7
checkbox input "true"
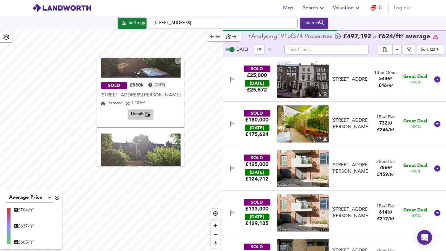
scroll to position [91, 0]
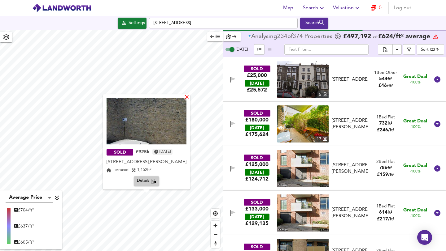
click at [185, 97] on div "X" at bounding box center [186, 98] width 5 height 6
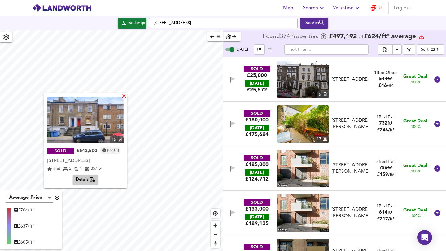
click at [127, 97] on div "X" at bounding box center [123, 97] width 5 height 6
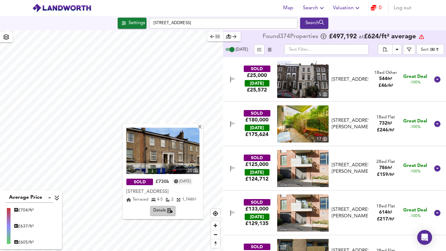
click at [170, 159] on img at bounding box center [162, 151] width 73 height 46
click at [202, 128] on div "X" at bounding box center [199, 128] width 5 height 6
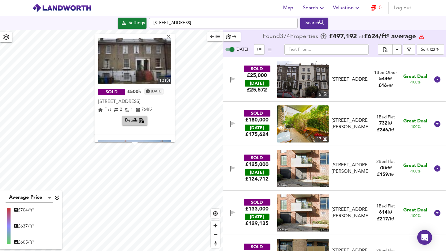
click at [134, 115] on div "SOLD £500k [DATE] [STREET_ADDRESS][GEOGRAPHIC_DATA][STREET_ADDRESS] Flat 2 1 76…" at bounding box center [134, 106] width 73 height 38
click at [134, 120] on span "Details" at bounding box center [134, 120] width 19 height 7
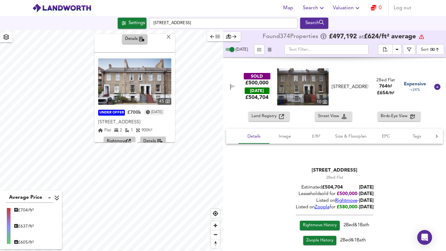
scroll to position [92, 0]
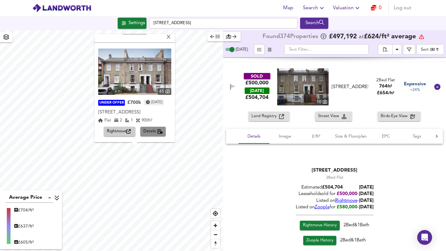
click at [143, 130] on span "Details" at bounding box center [152, 131] width 19 height 7
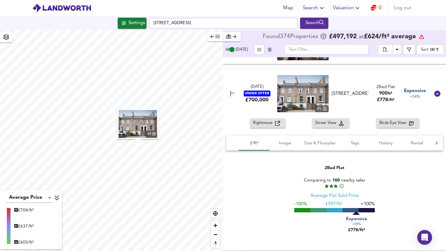
scroll to position [14081, 0]
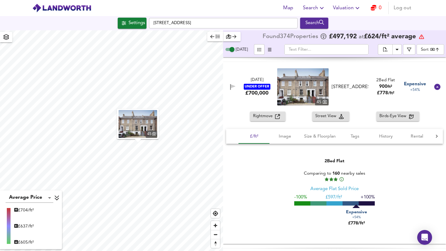
click at [270, 116] on span "Rightmove" at bounding box center [264, 116] width 22 height 7
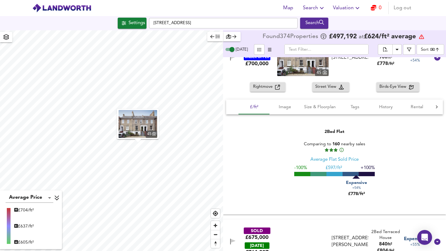
scroll to position [14111, 0]
